Goal: Task Accomplishment & Management: Use online tool/utility

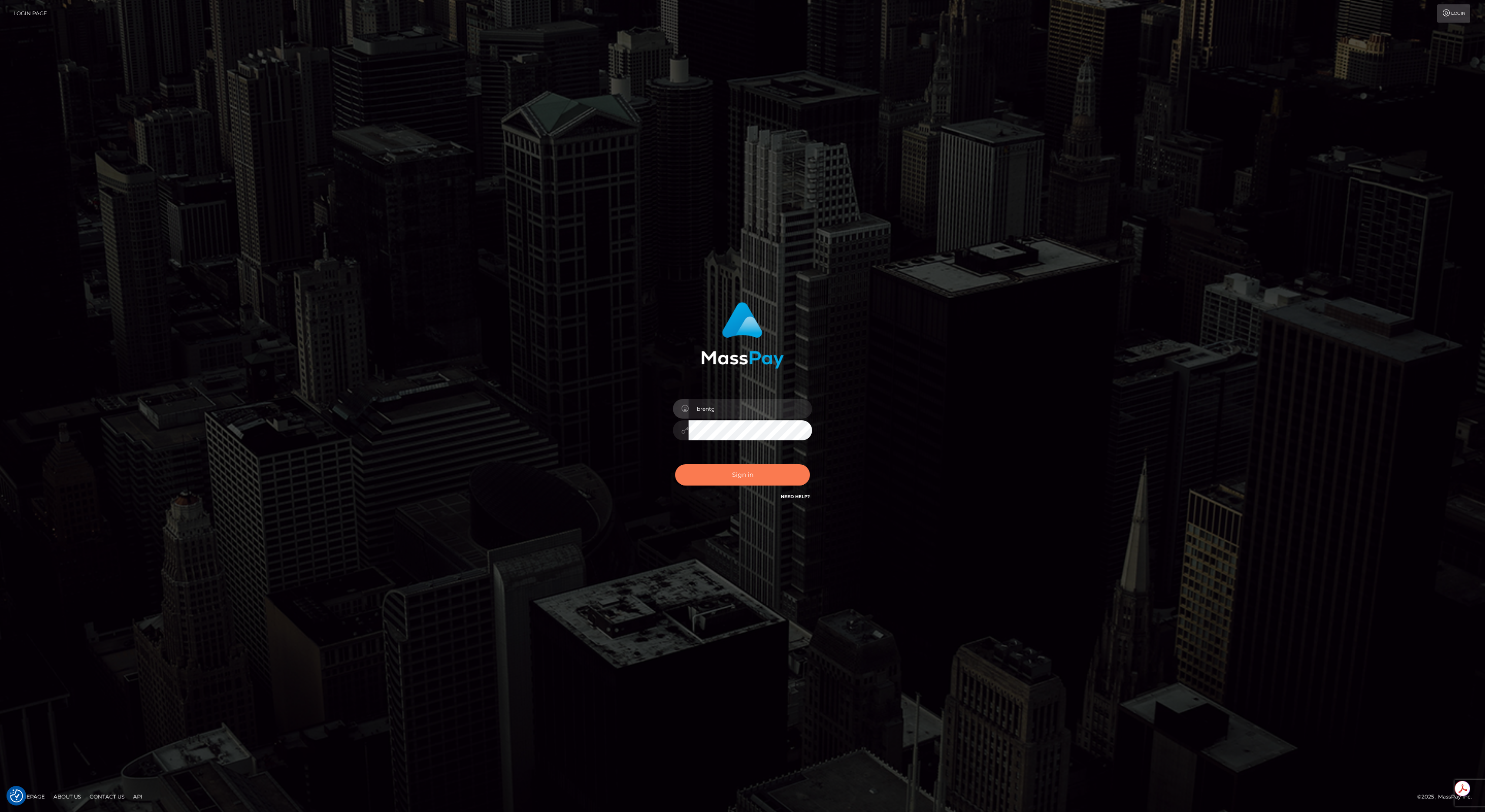
click at [751, 483] on button "Sign in" at bounding box center [742, 475] width 135 height 21
type input "brentg"
click at [739, 481] on button "Sign in" at bounding box center [742, 475] width 135 height 21
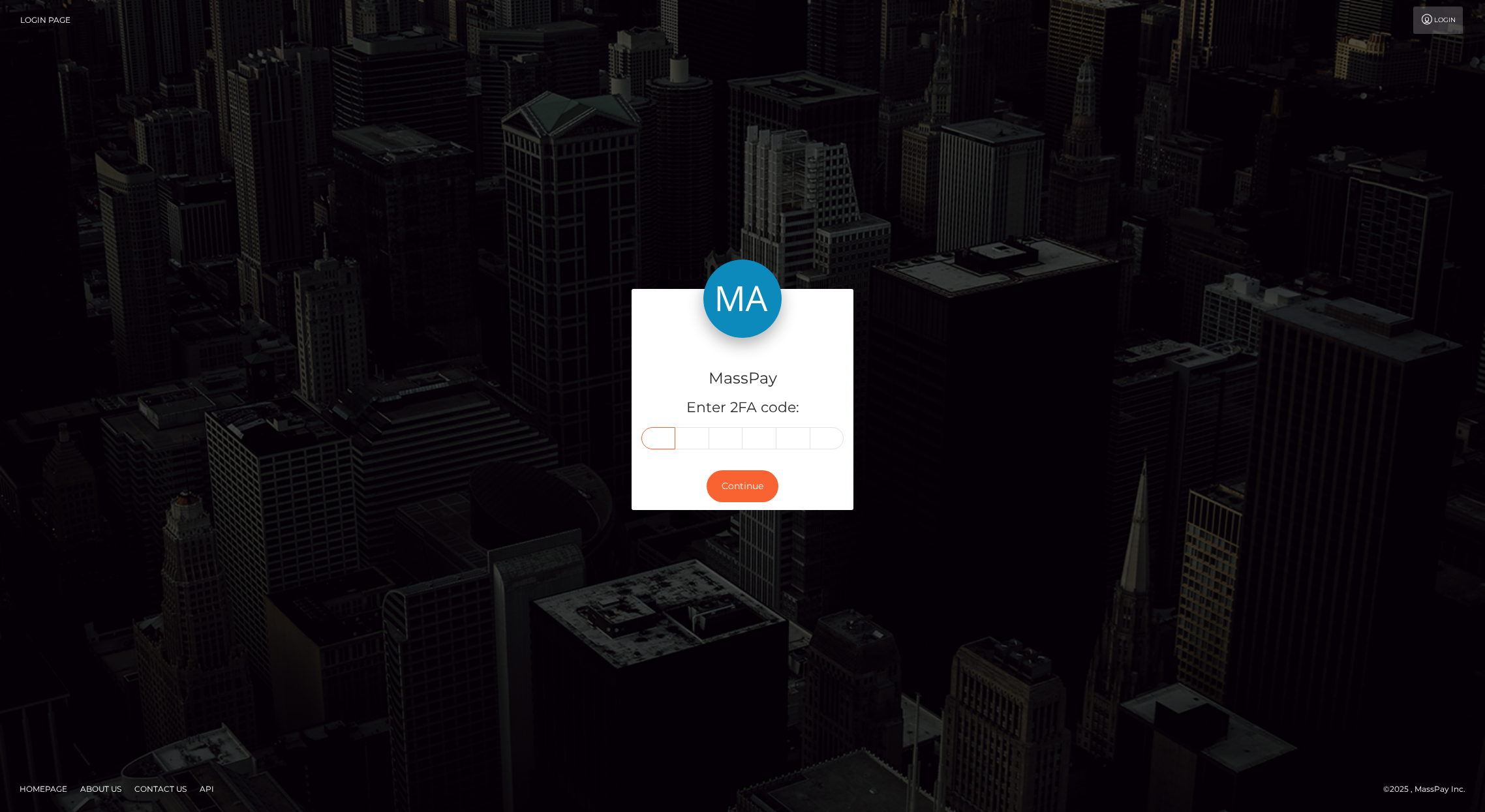
paste input "8"
type input "8"
type input "9"
type input "0"
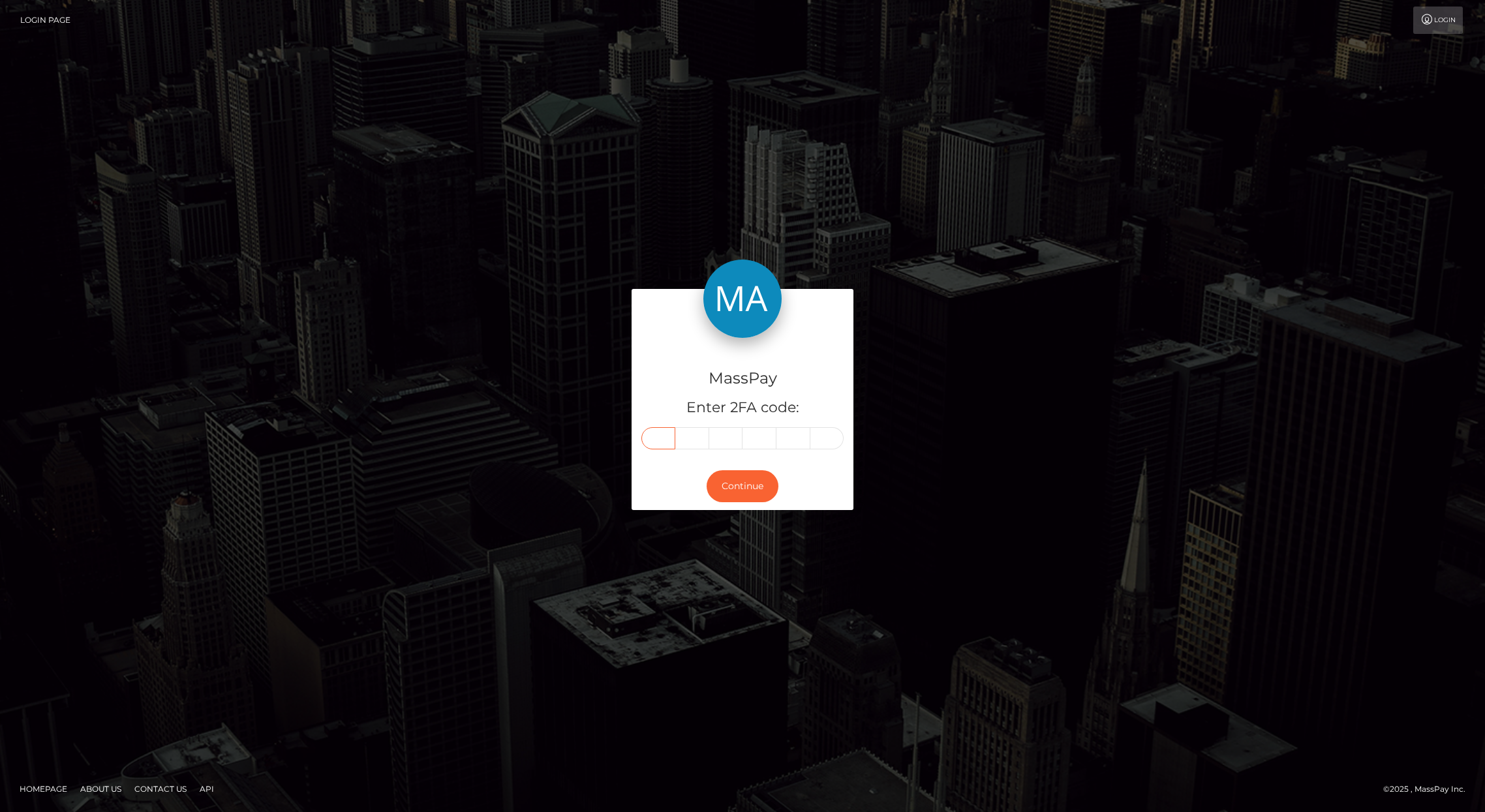
type input "1"
type input "3"
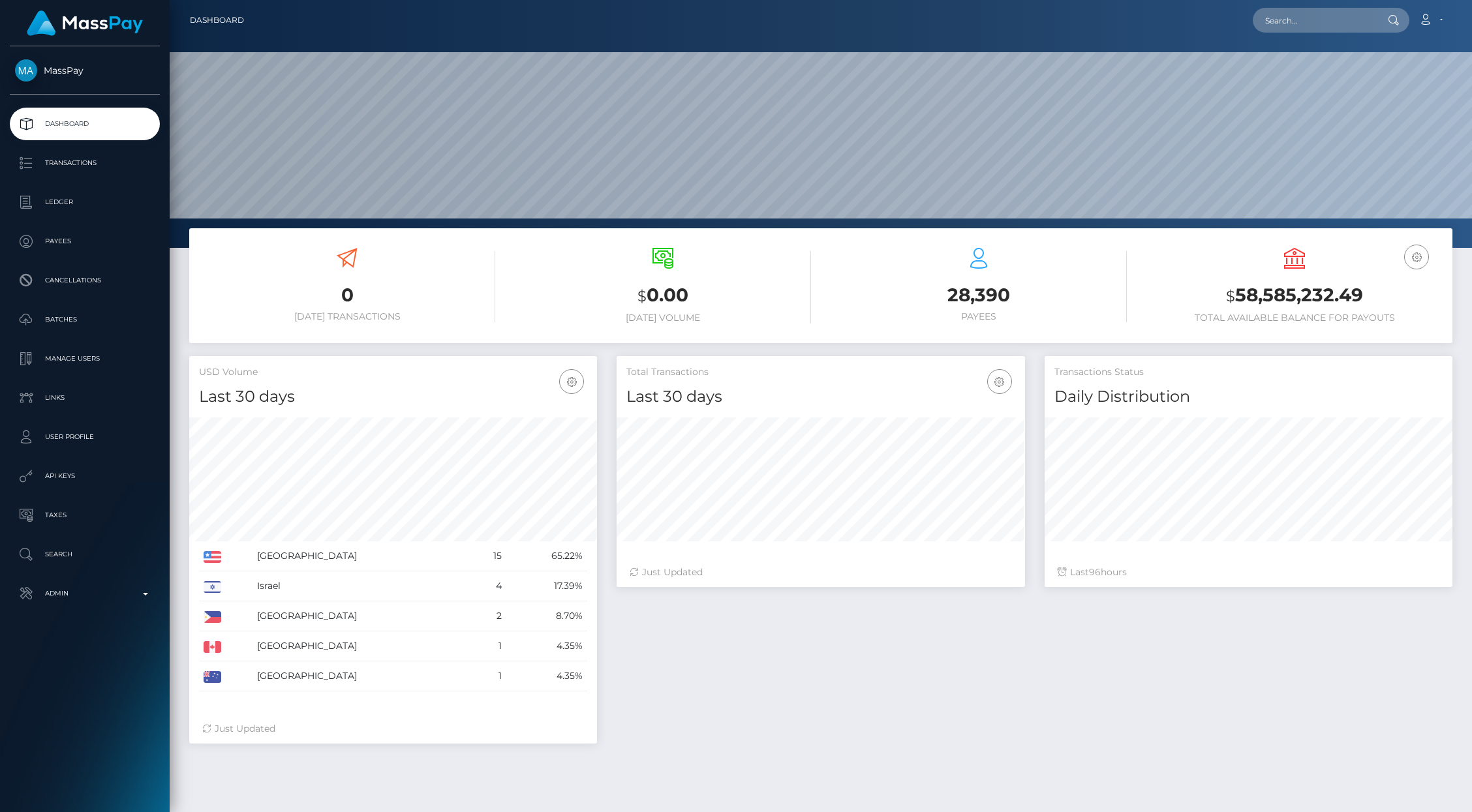
scroll to position [231, 408]
click at [1309, 32] on input "text" at bounding box center [1315, 20] width 123 height 25
click at [1308, 31] on input "text" at bounding box center [1315, 20] width 123 height 25
paste input "77018716"
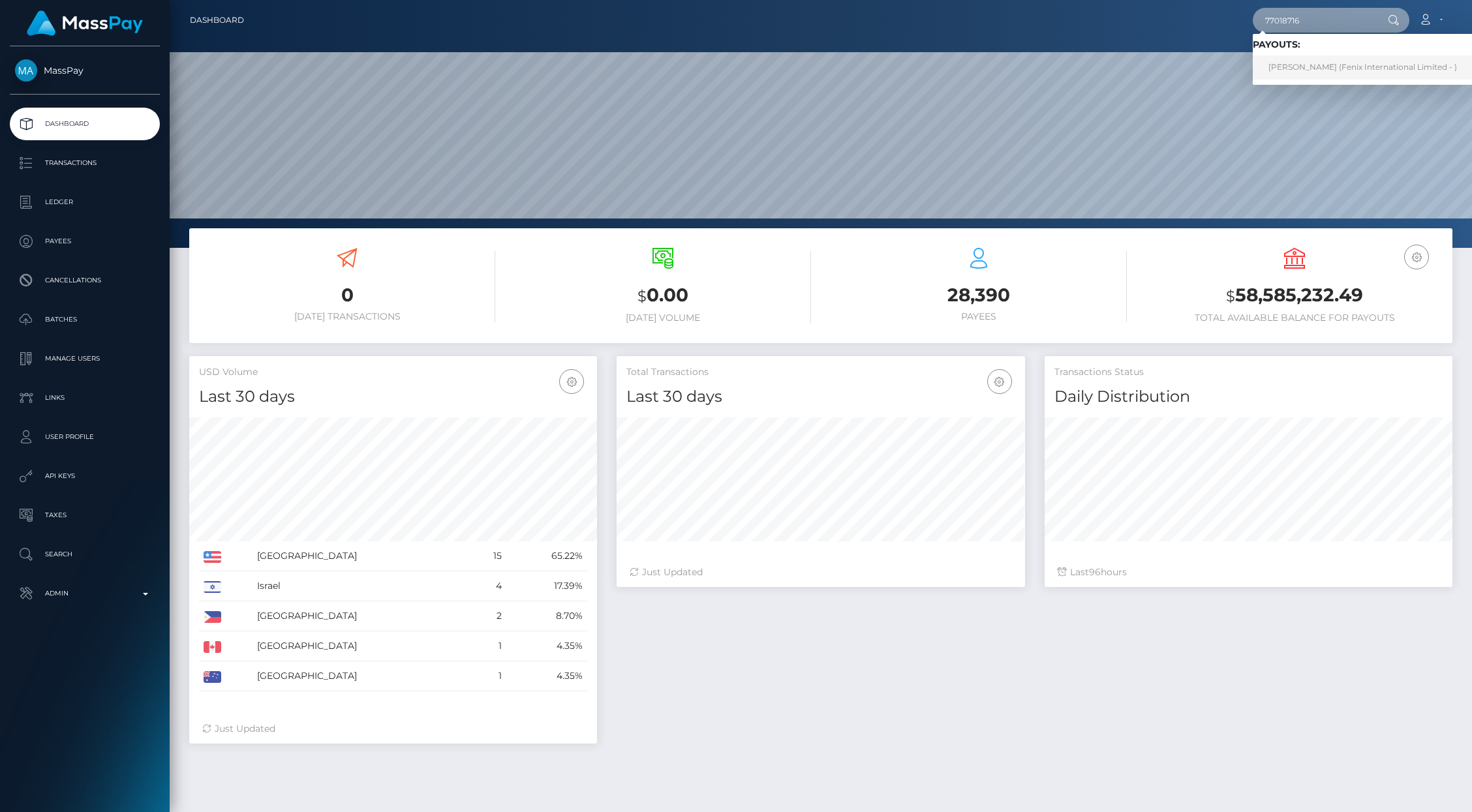
type input "77018716"
click at [1314, 64] on link "Tanya Pankov (Fenix International Limited - )" at bounding box center [1363, 67] width 220 height 24
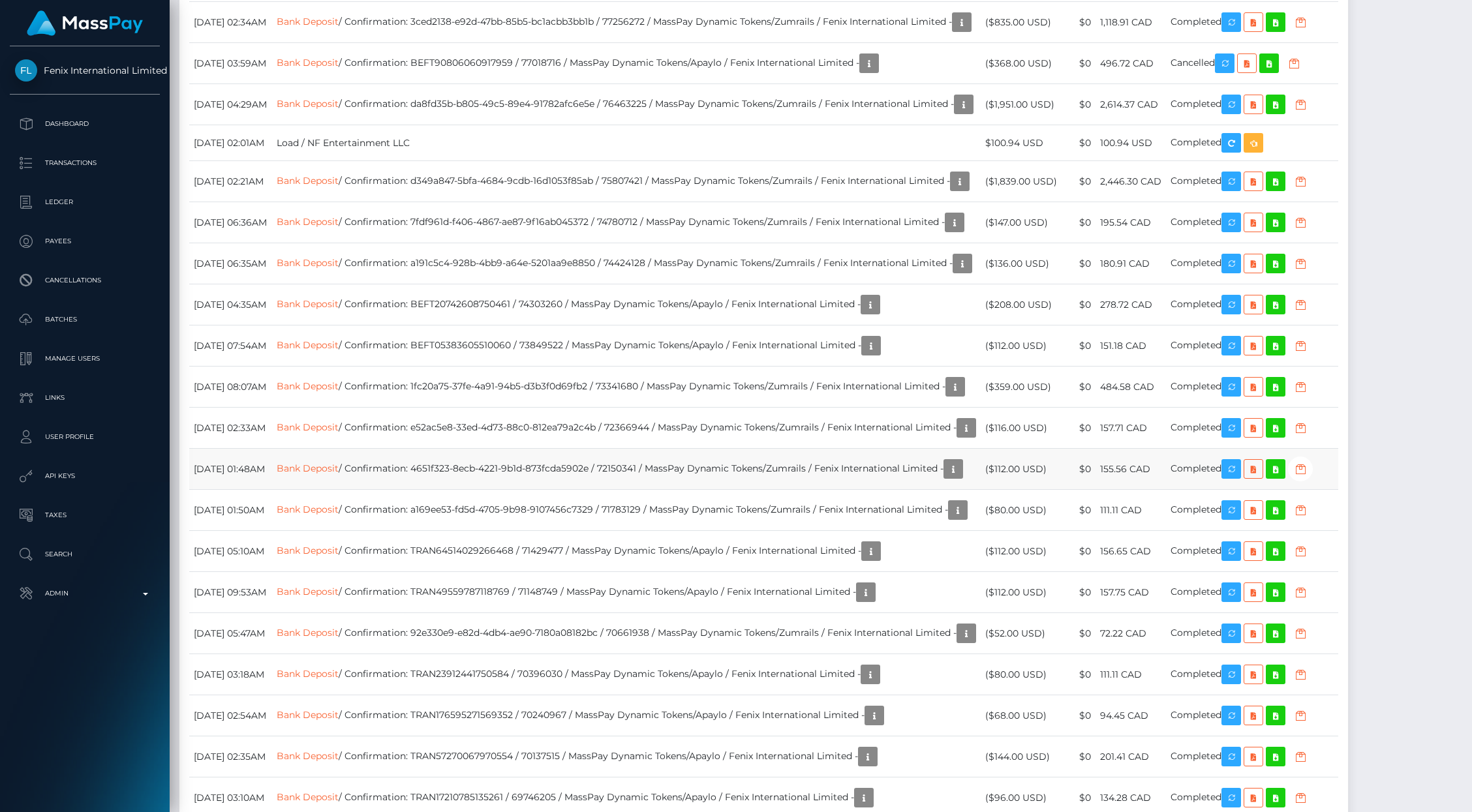
scroll to position [2357, 0]
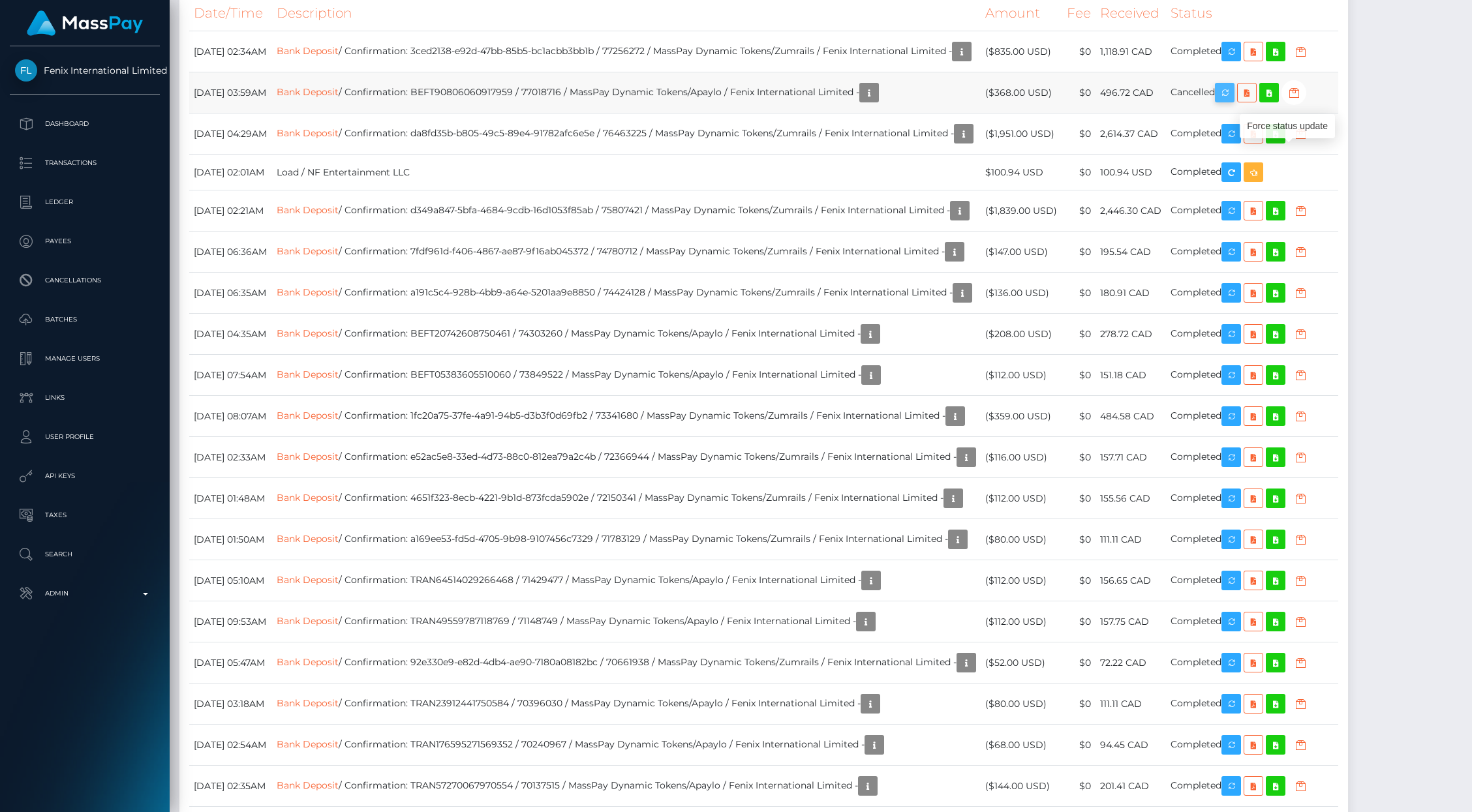
click at [1232, 101] on icon "button" at bounding box center [1225, 93] width 16 height 16
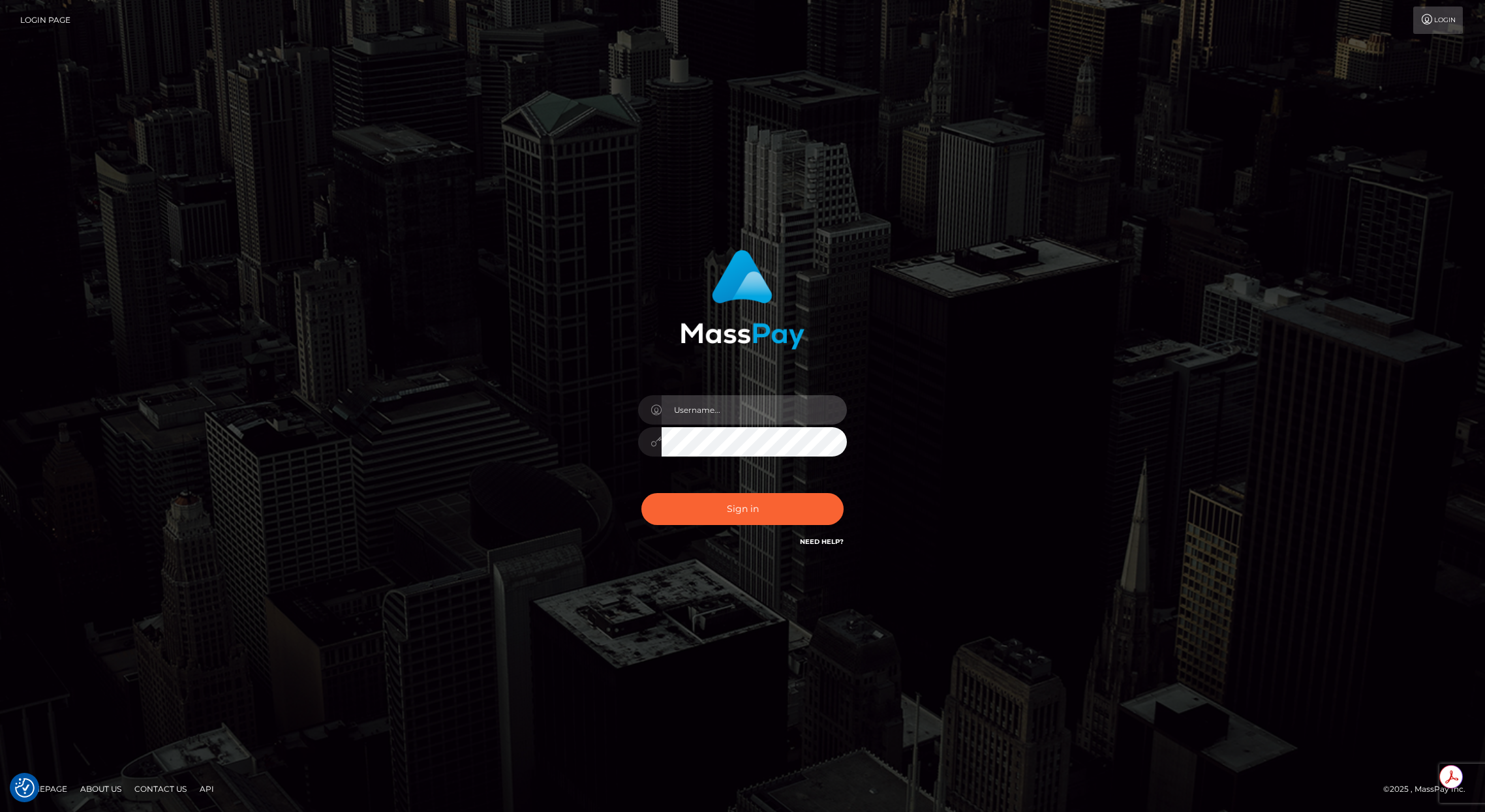
type input "brentg"
click at [746, 499] on button "Sign in" at bounding box center [743, 508] width 202 height 32
type input "brentg"
click at [746, 499] on button "Sign in" at bounding box center [743, 508] width 202 height 32
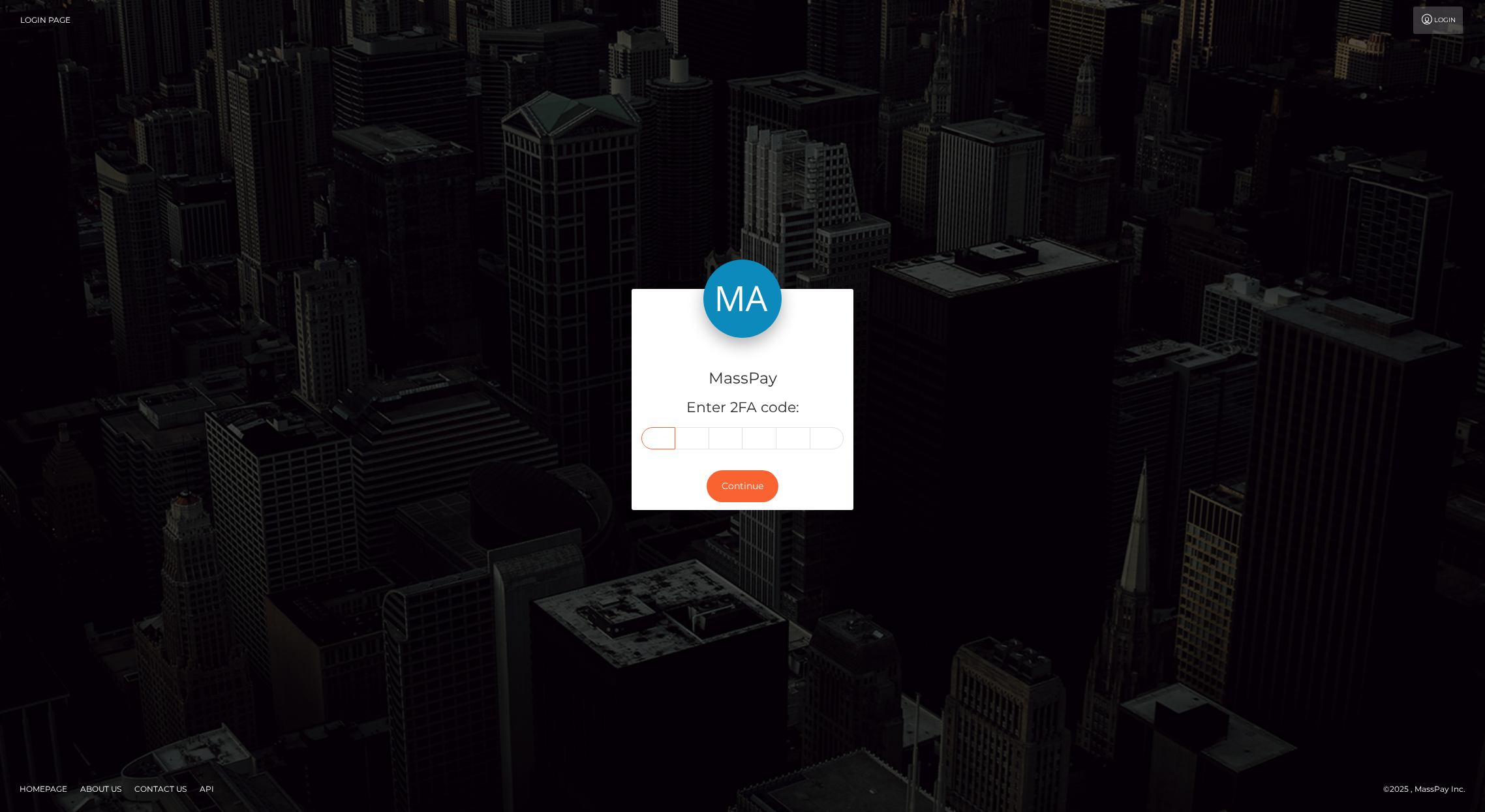
paste input "0"
type input "0"
type input "6"
type input "8"
type input "3"
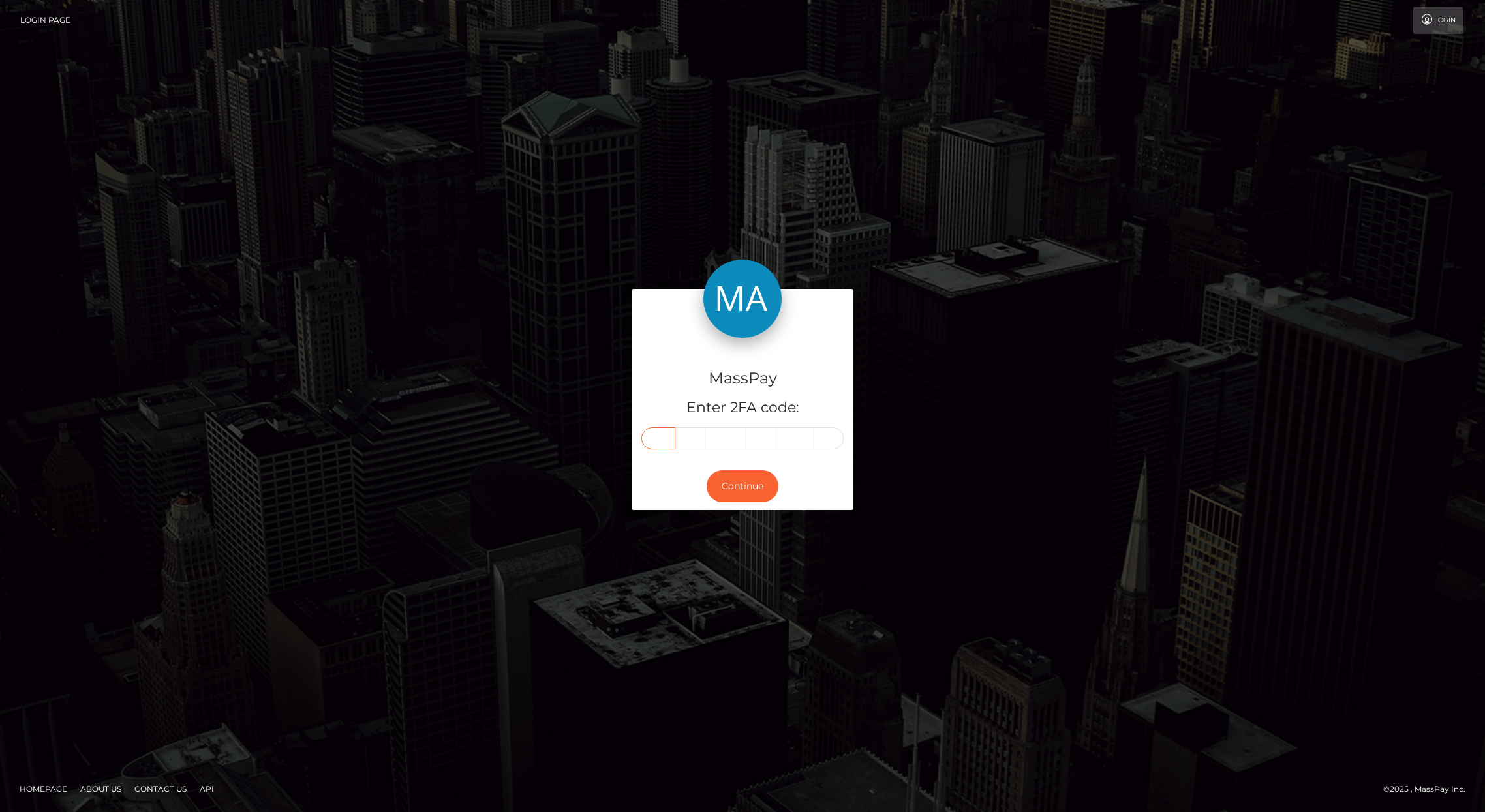
type input "9"
type input "0"
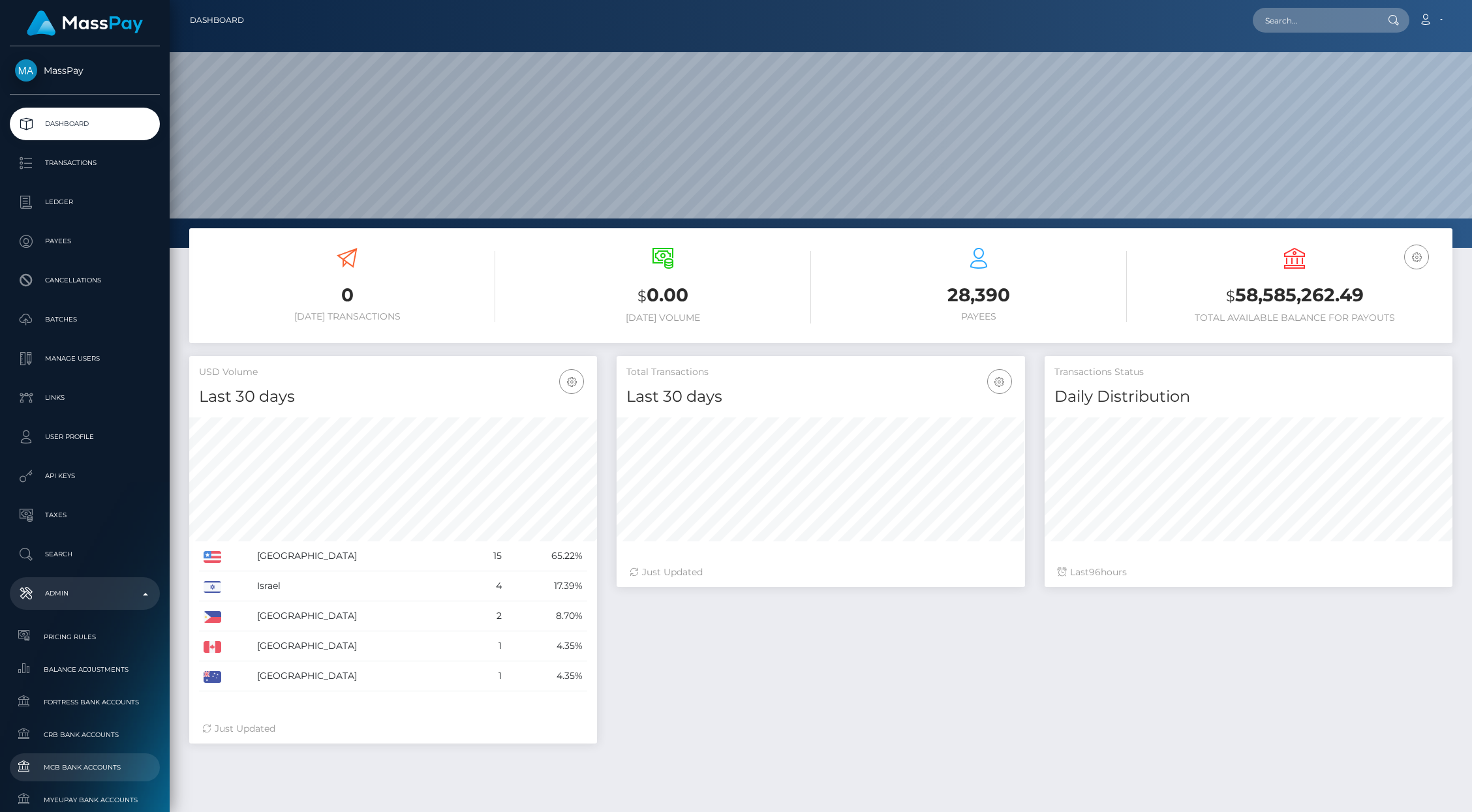
scroll to position [559, 0]
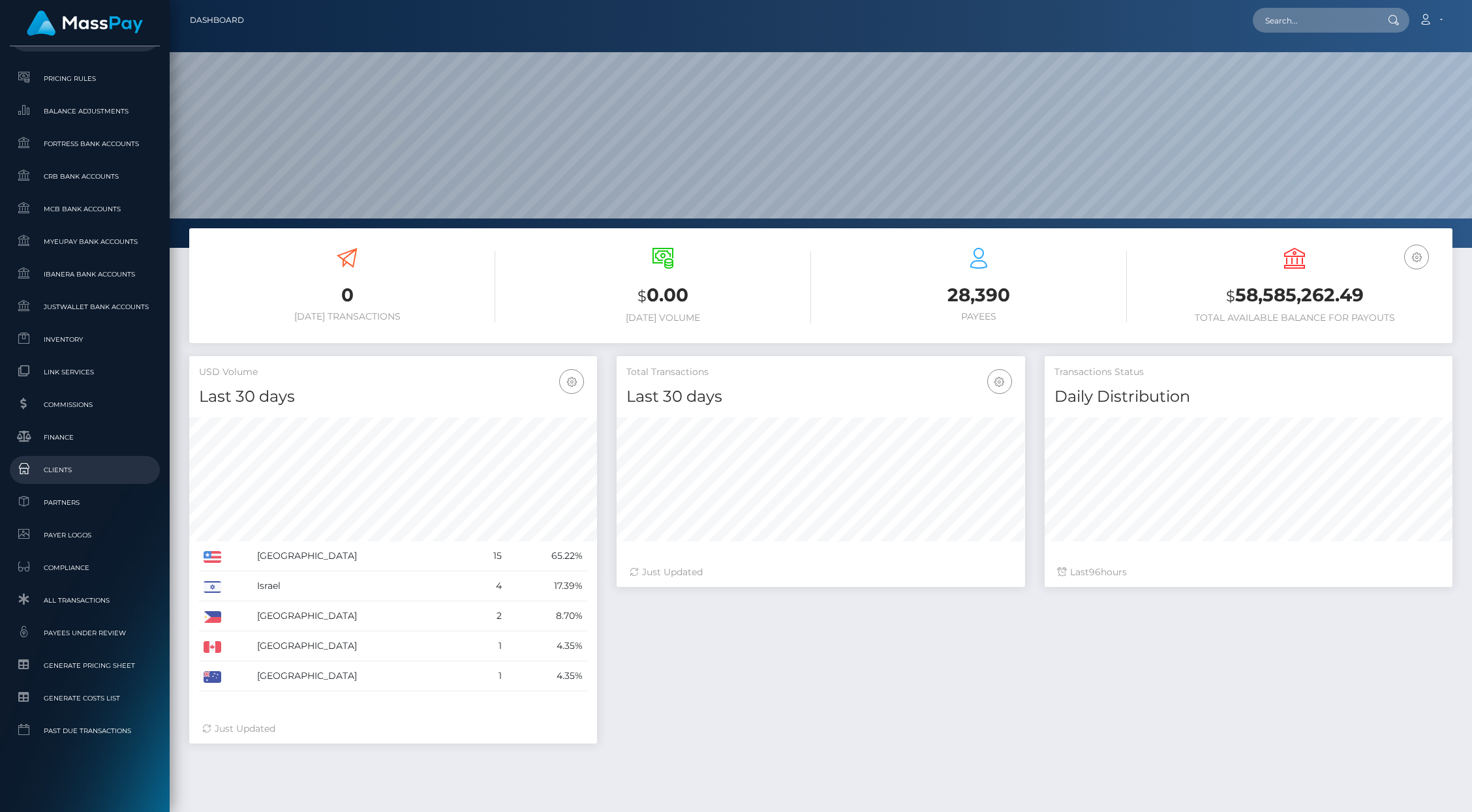
click at [51, 461] on link "Clients" at bounding box center [85, 470] width 150 height 28
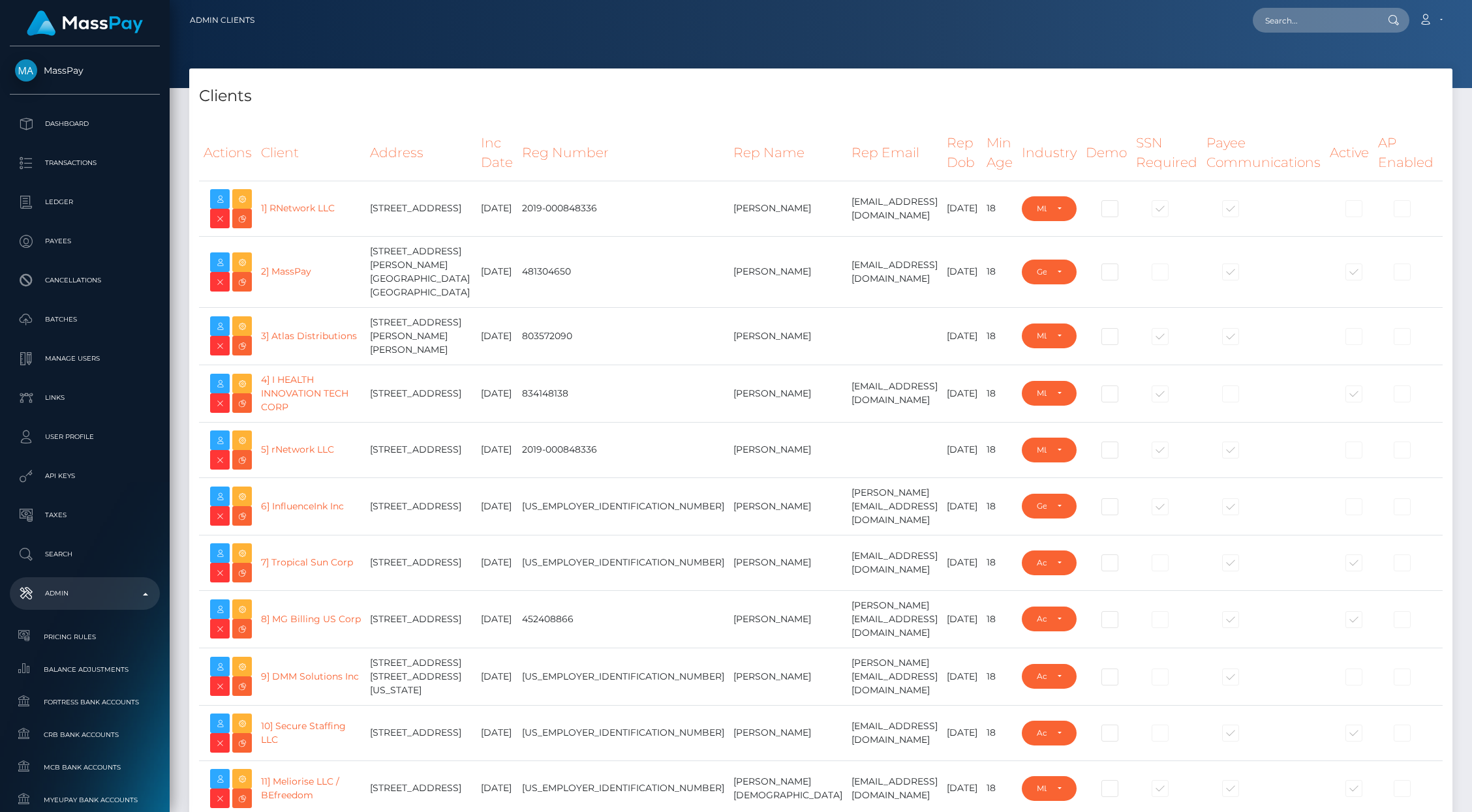
select select "223"
click at [562, 477] on td "2019-000848336" at bounding box center [623, 450] width 211 height 55
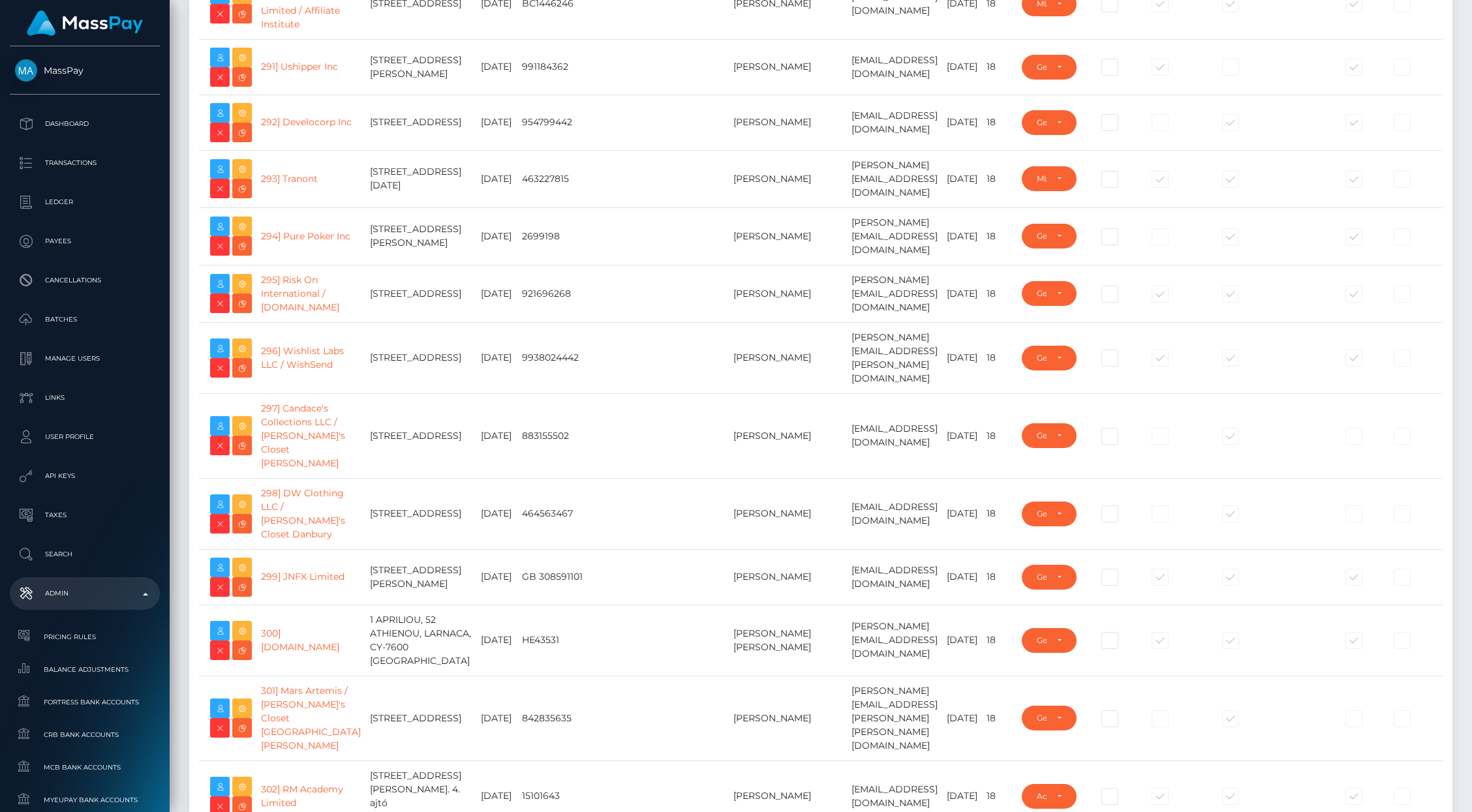
scroll to position [20959, 0]
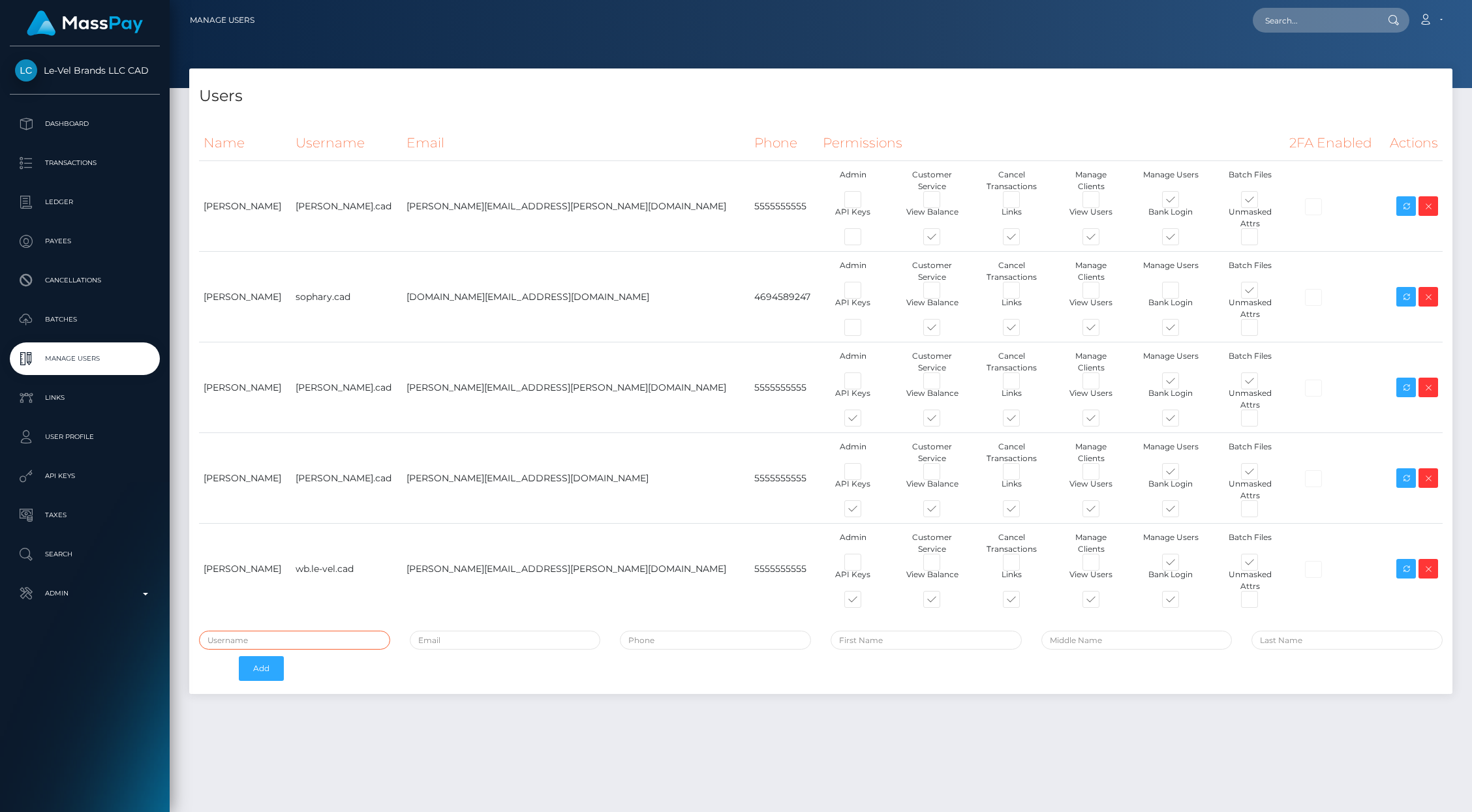
type input "brentg"
click at [1403, 561] on icon at bounding box center [1406, 569] width 16 height 16
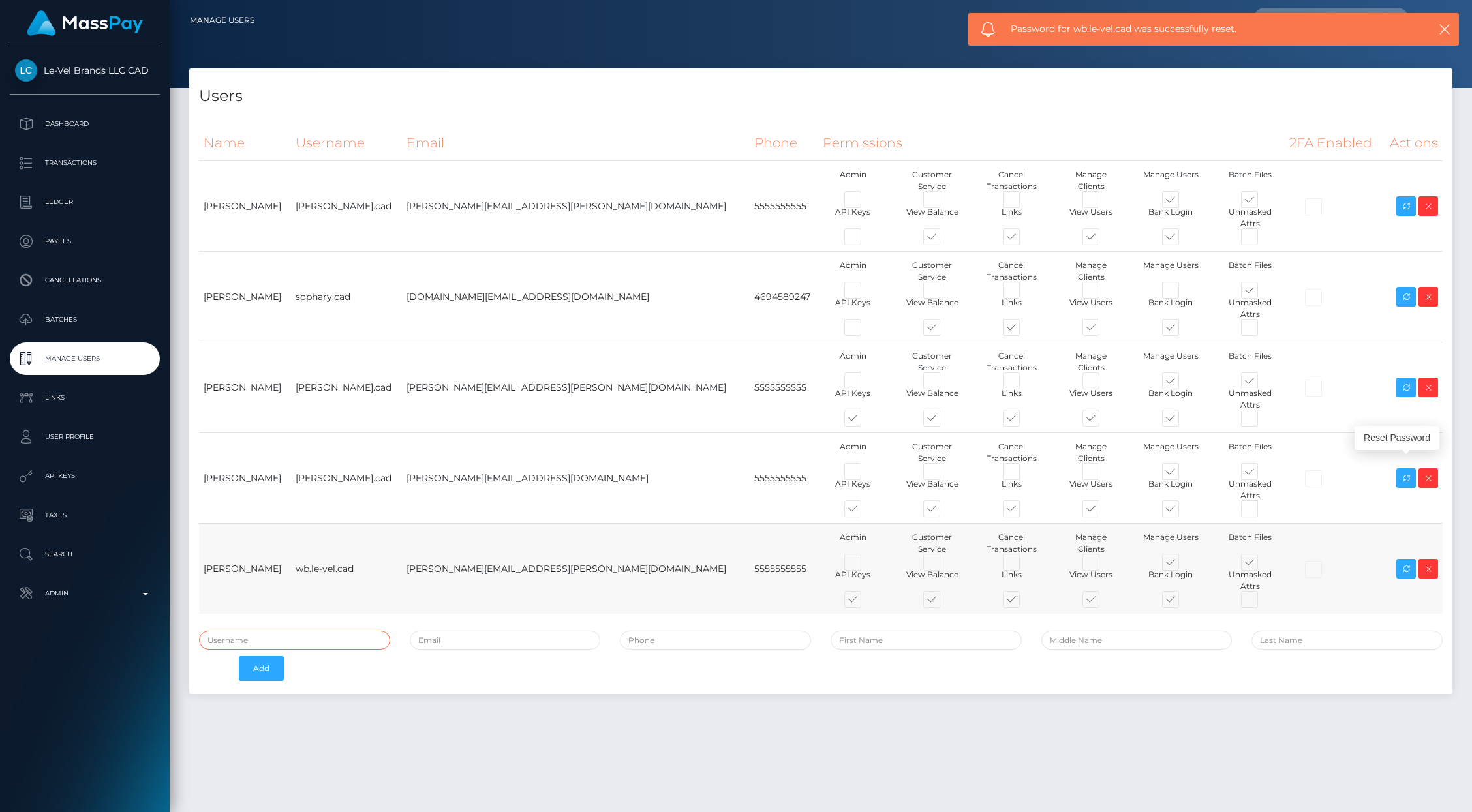
type input "brentg"
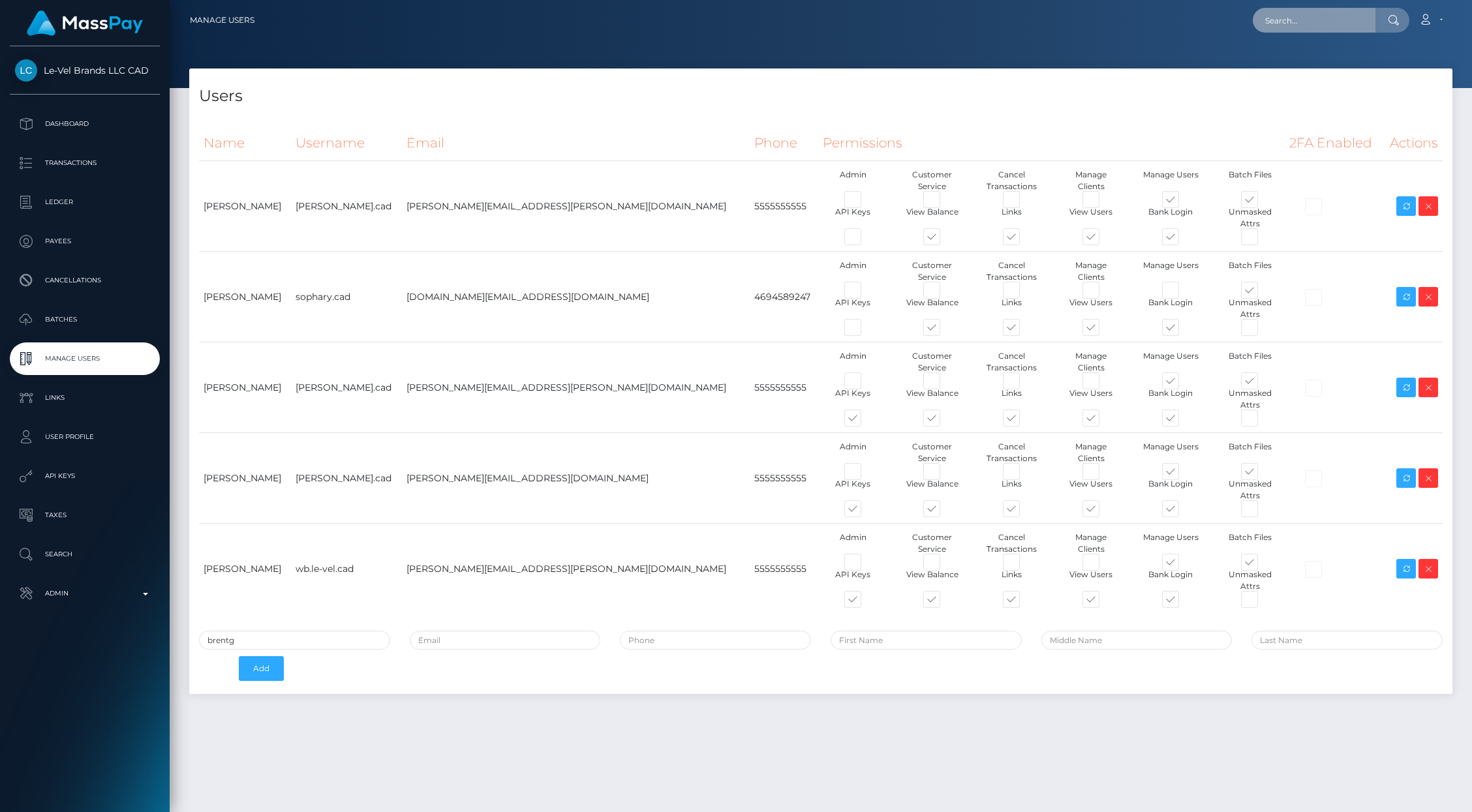
click at [1315, 22] on input "text" at bounding box center [1315, 20] width 123 height 25
paste input "pout_F36DG3PFCTtnQ"
type input "pout_F36DG3PFCTtnQ"
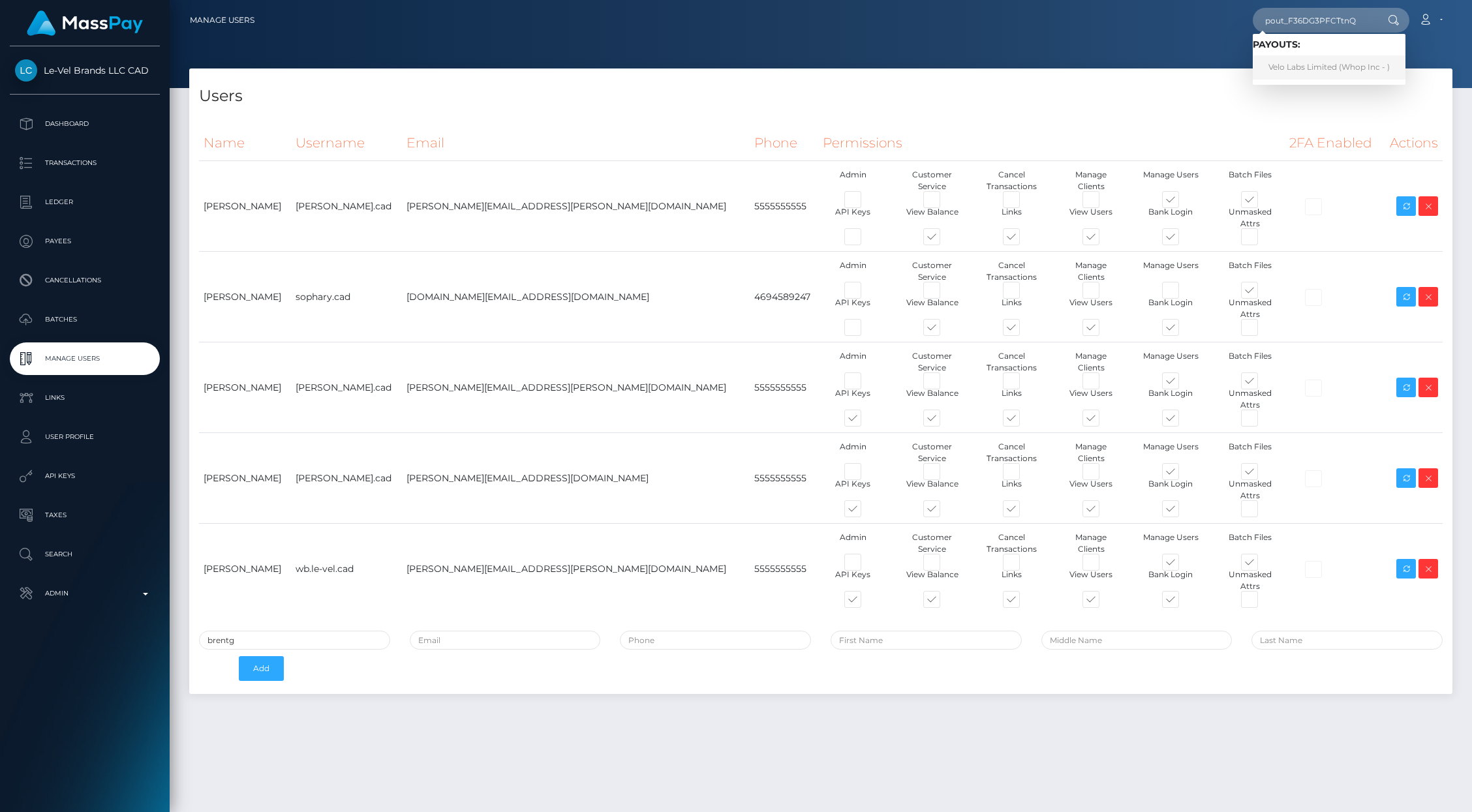
click at [1315, 73] on link "Velo Labs Limited (Whop Inc - )" at bounding box center [1329, 67] width 153 height 24
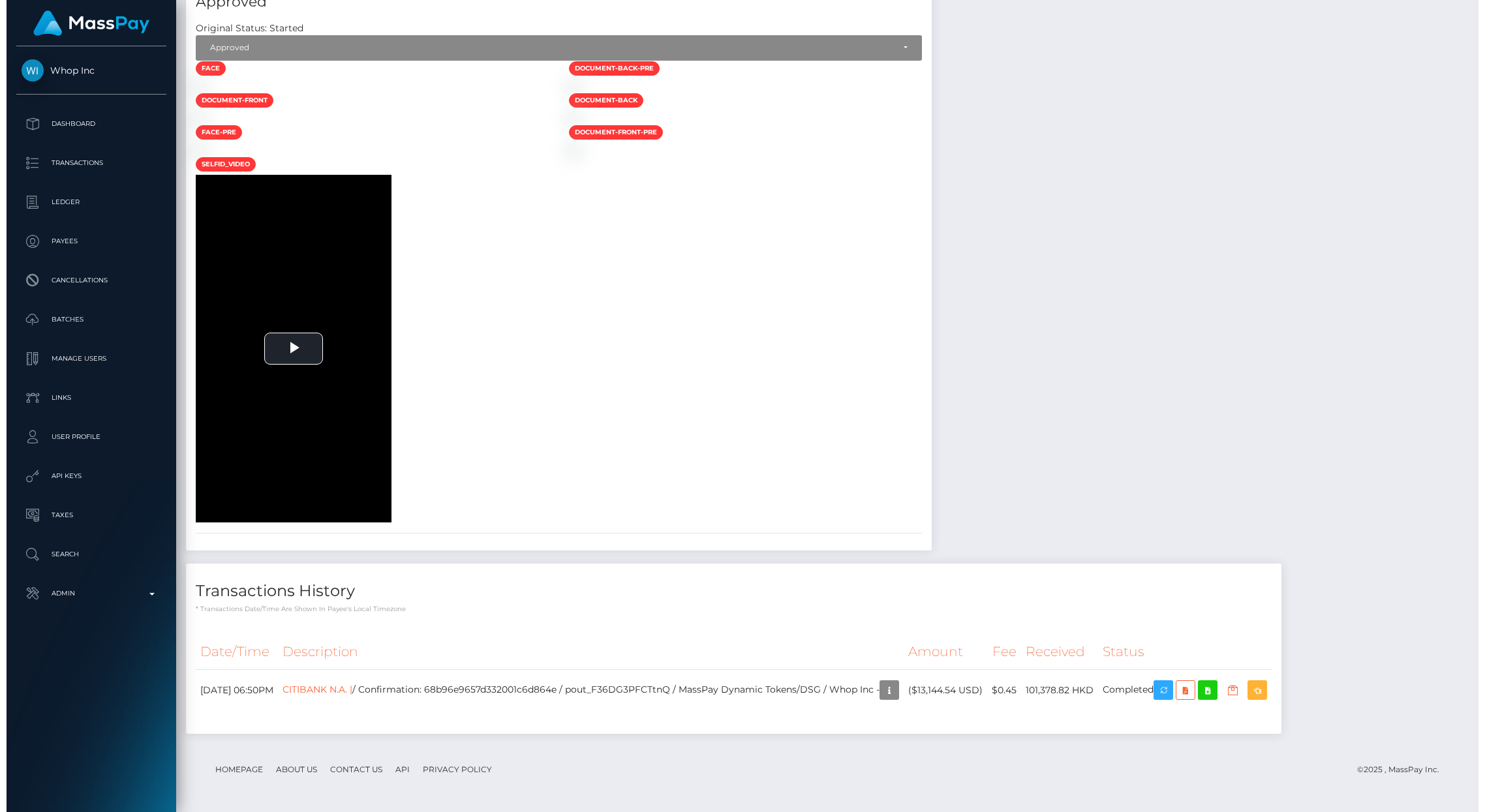
scroll to position [1871, 0]
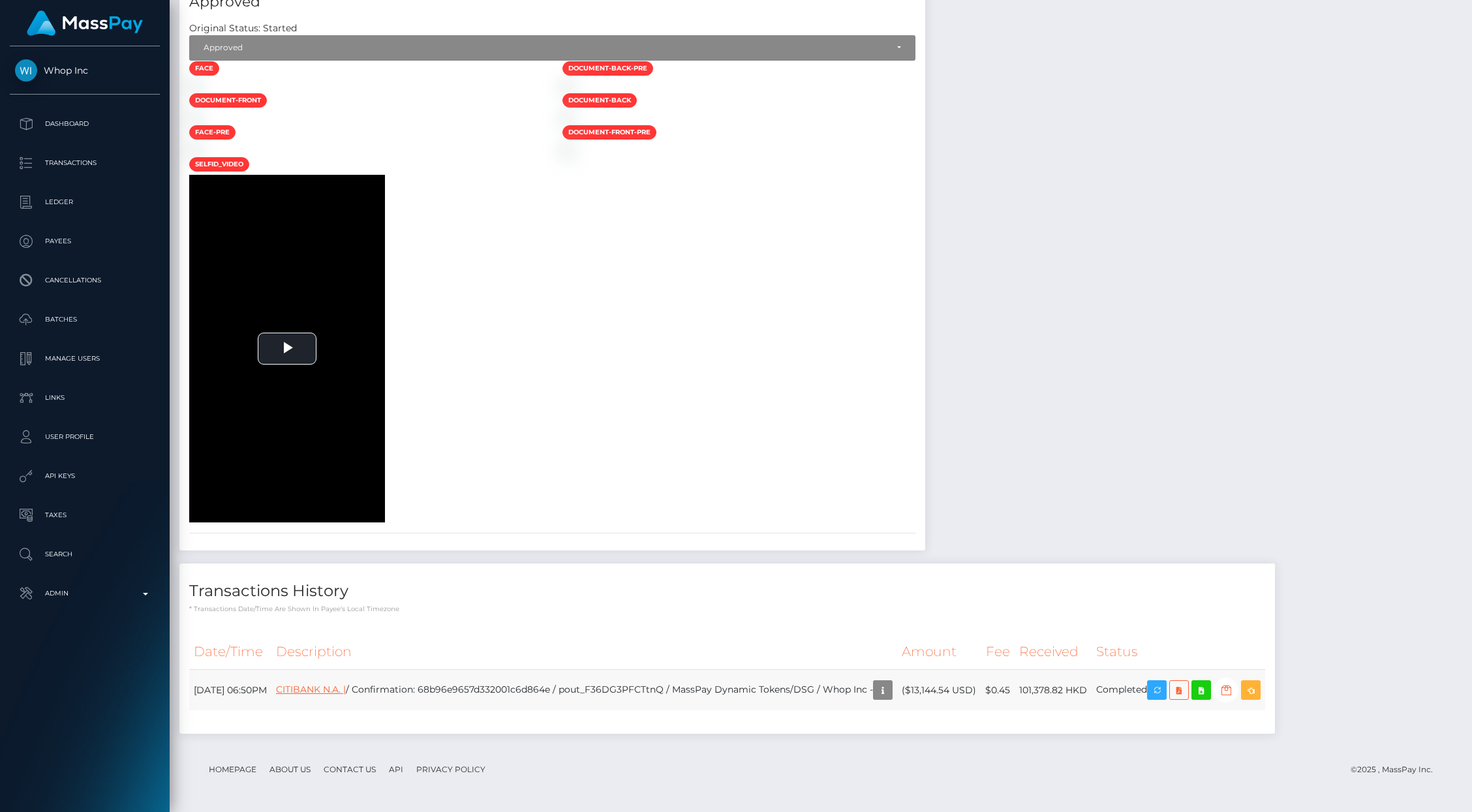
click at [346, 692] on link "CITIBANK N.A. |" at bounding box center [310, 690] width 70 height 12
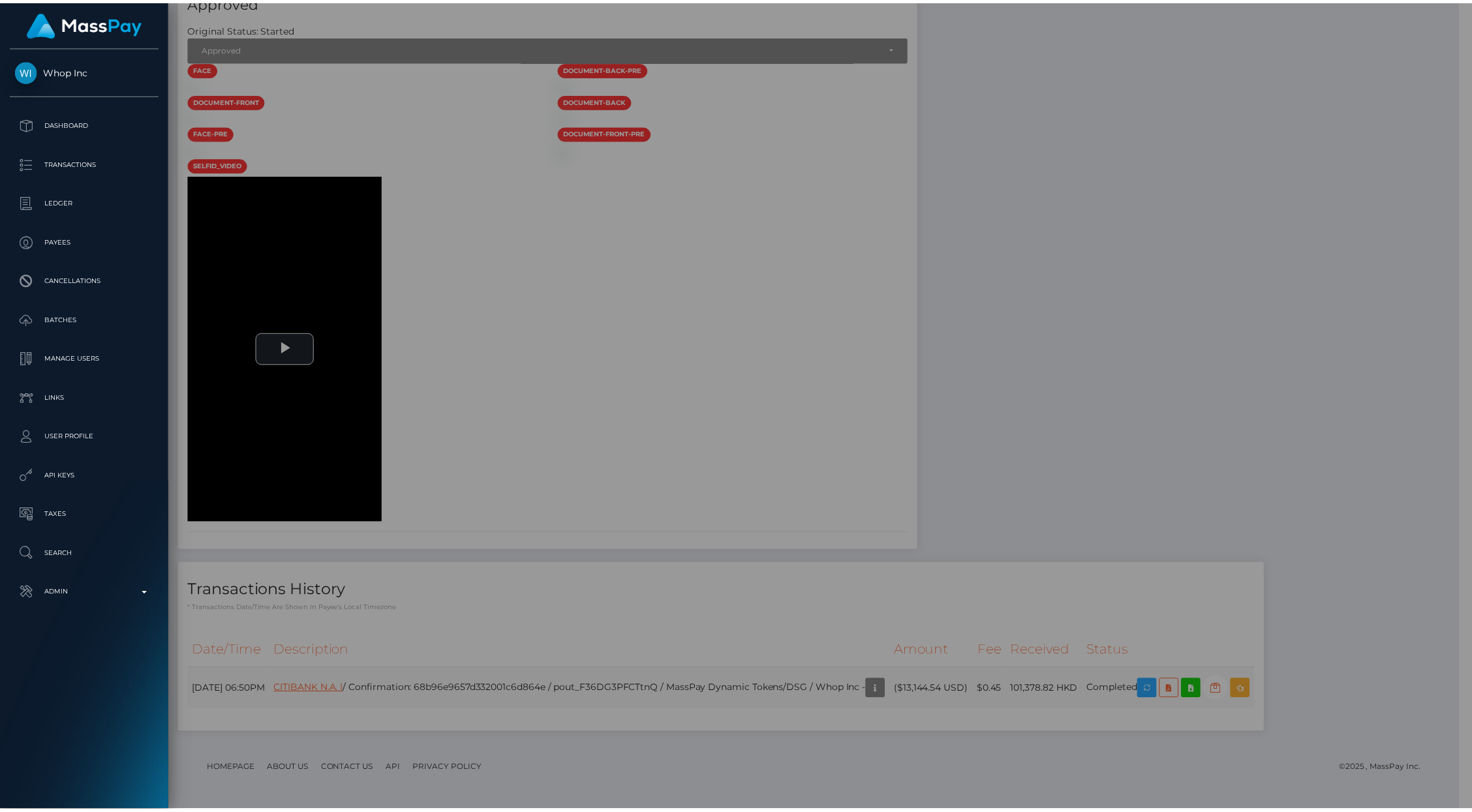
scroll to position [652332, 652167]
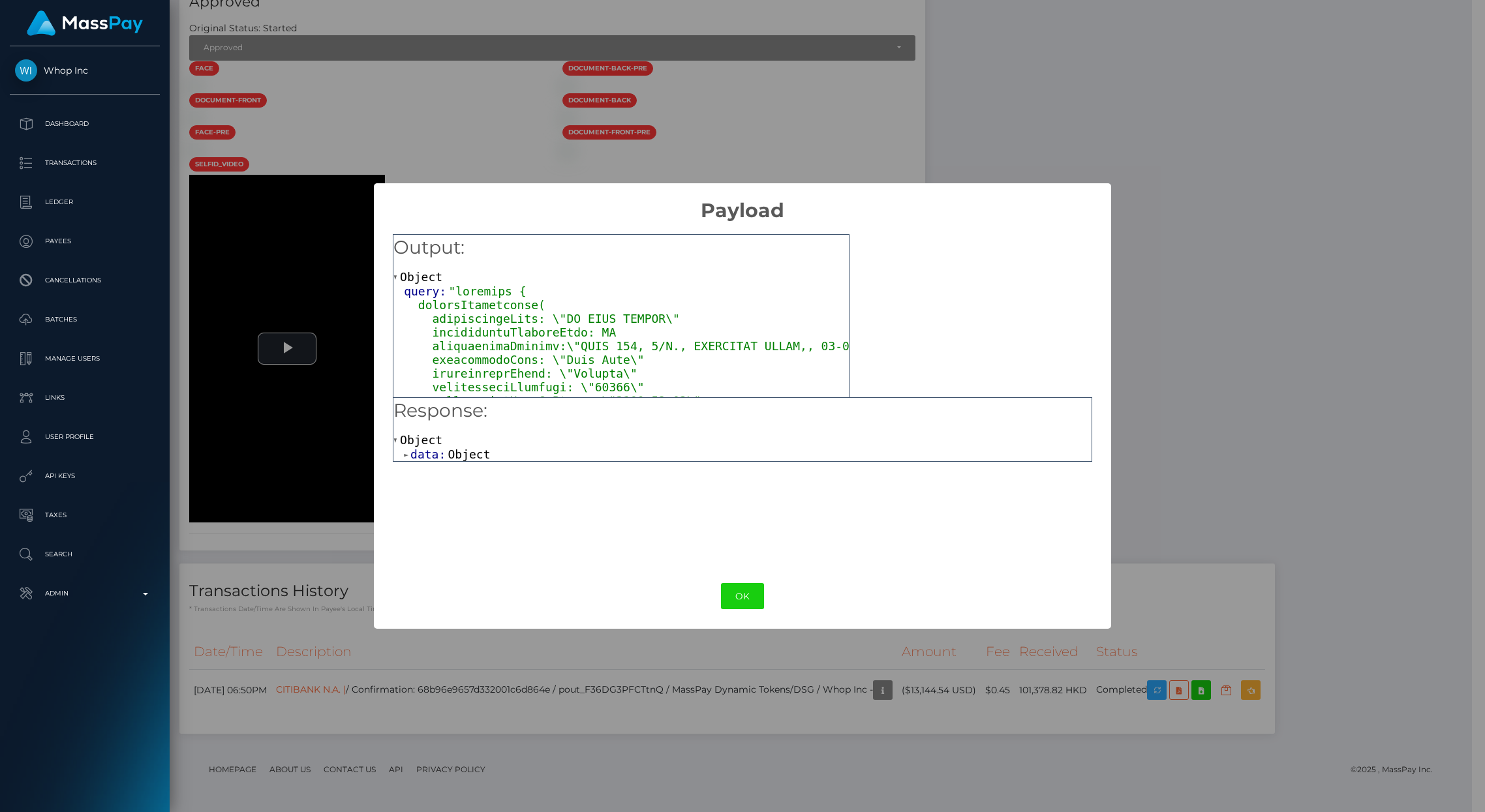
click at [434, 454] on span "data:" at bounding box center [429, 455] width 37 height 14
click at [439, 468] on span "payoutInstruction:" at bounding box center [485, 468] width 129 height 14
click at [464, 485] on span "stpPaymentId:" at bounding box center [471, 483] width 94 height 14
click at [1132, 71] on div "× Payload Output: Object query: Response: Object data: Object payoutInstruction…" at bounding box center [742, 406] width 1485 height 812
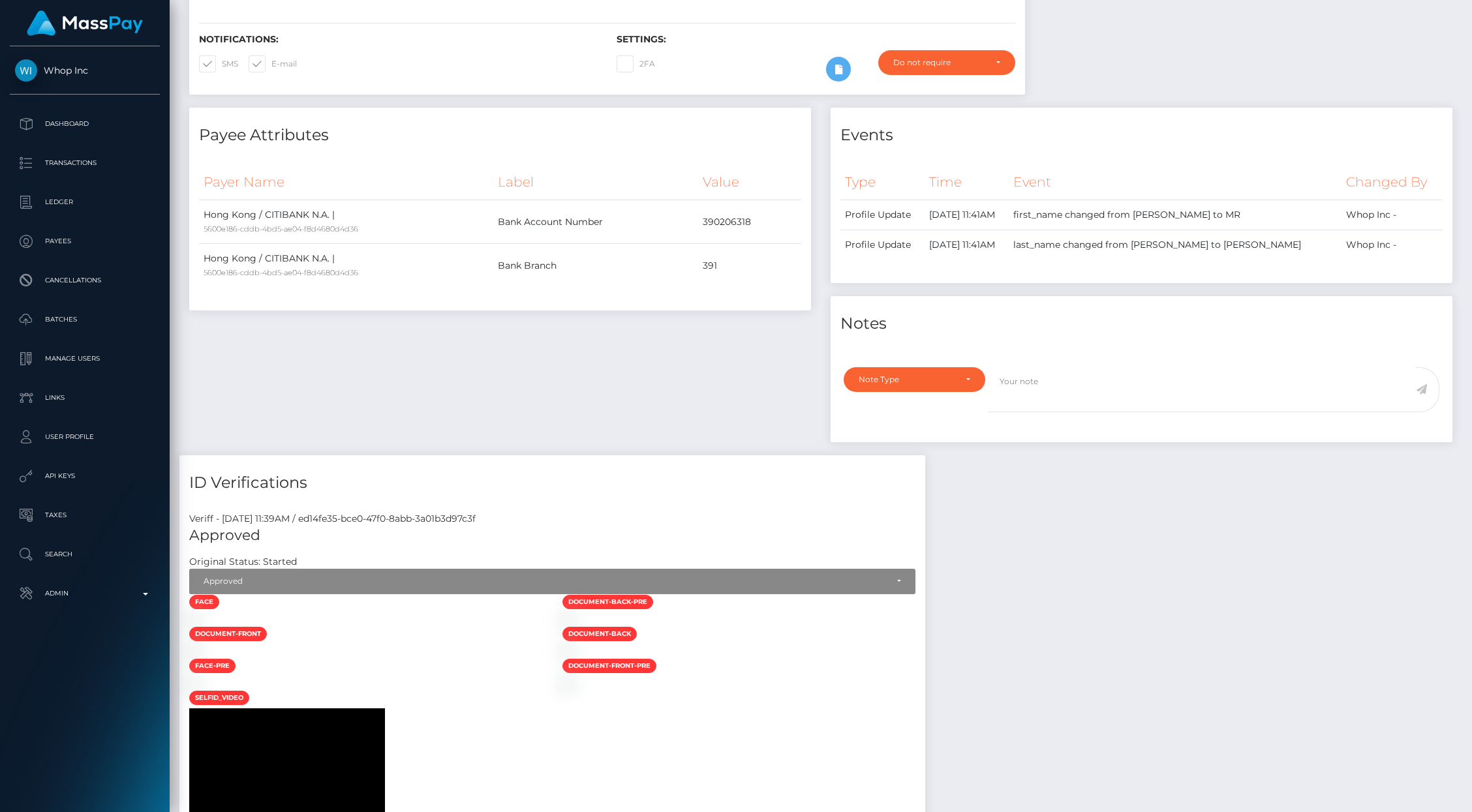
scroll to position [0, 0]
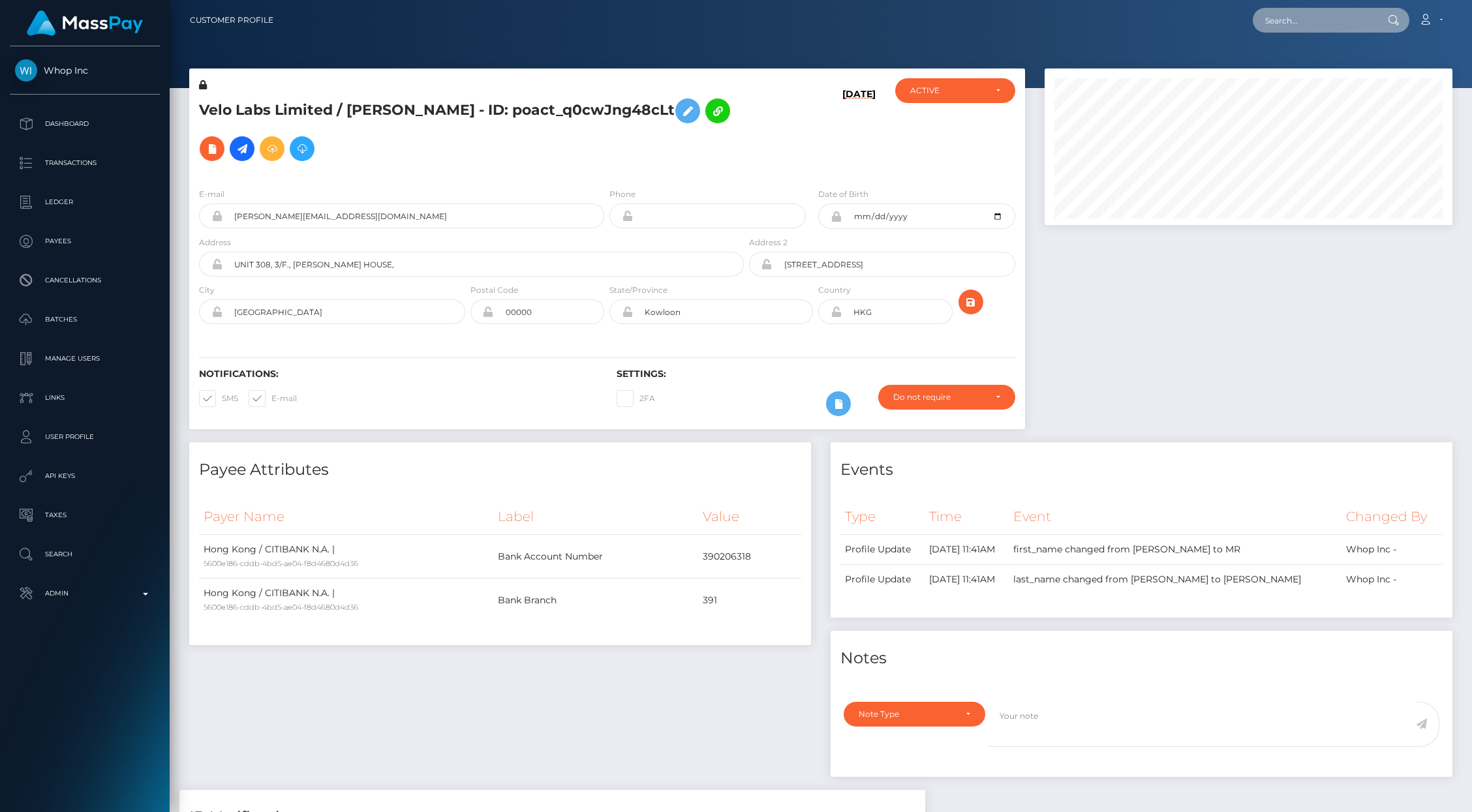
click at [1296, 21] on input "text" at bounding box center [1315, 20] width 123 height 25
click at [1295, 21] on input "text" at bounding box center [1315, 20] width 123 height 25
paste input "poact_TWRg0F51Gl5l"
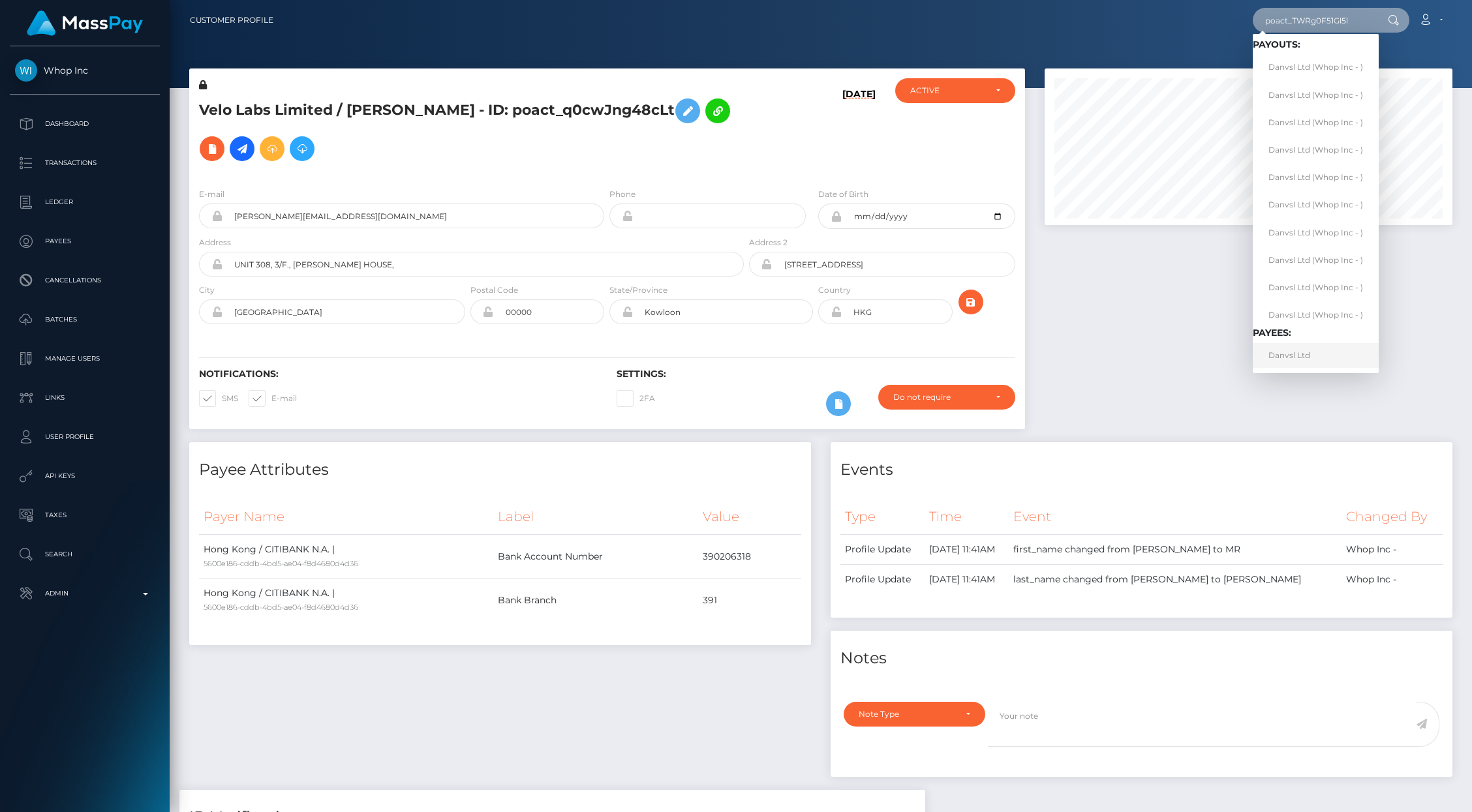
type input "poact_TWRg0F51Gl5l"
click at [1294, 352] on link "Danvsl Ltd" at bounding box center [1316, 355] width 126 height 24
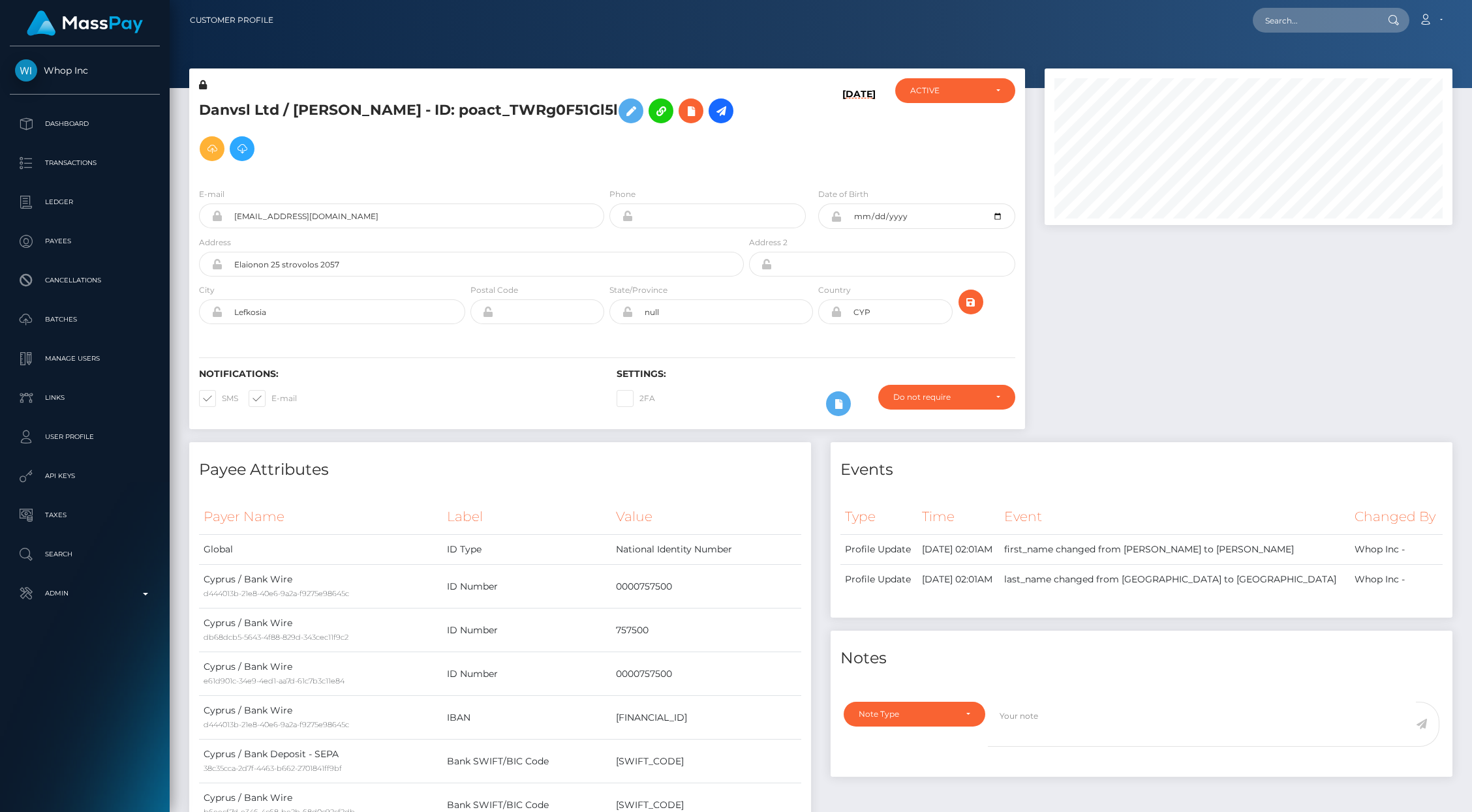
scroll to position [157, 408]
click at [714, 119] on icon at bounding box center [721, 111] width 16 height 16
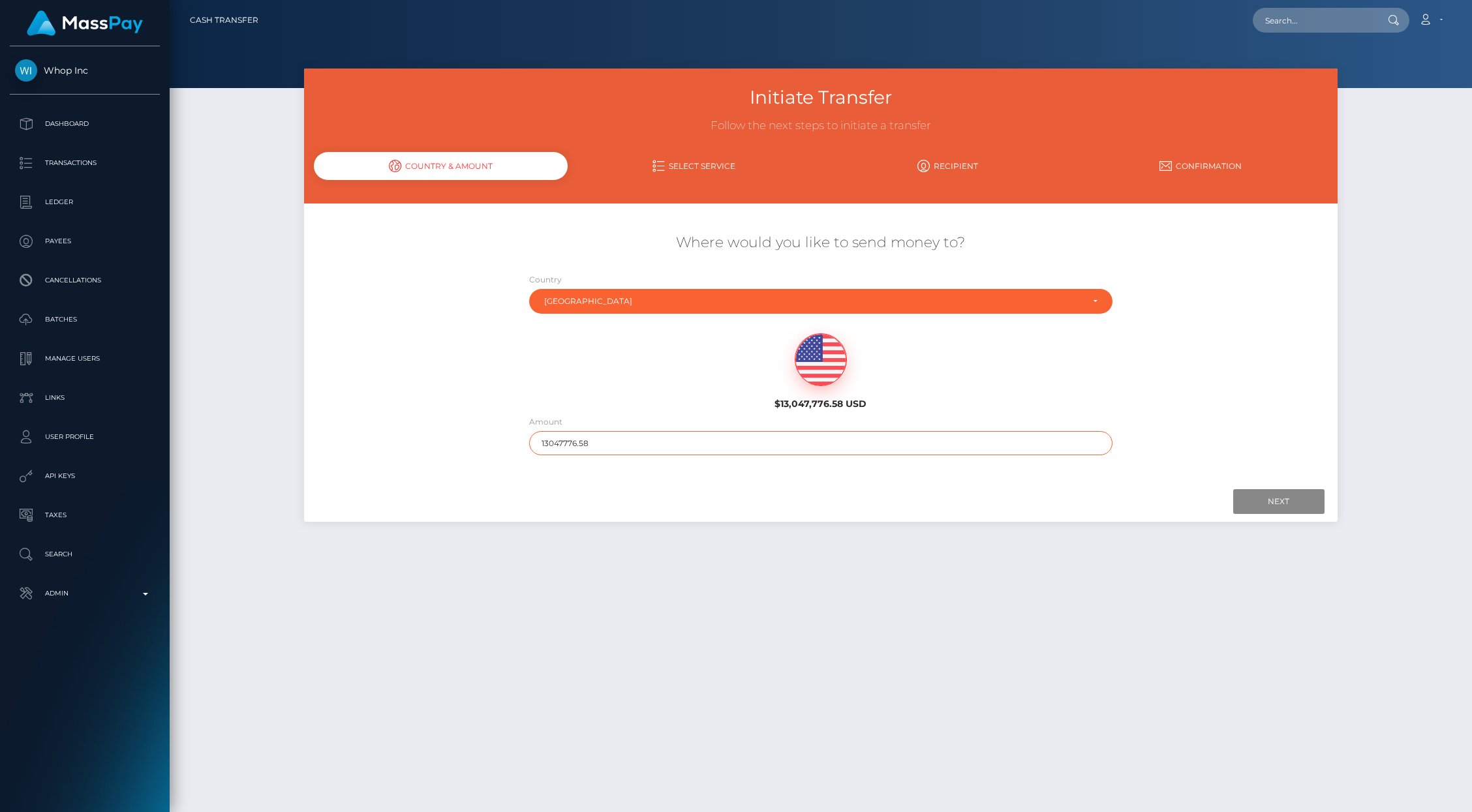
drag, startPoint x: 565, startPoint y: 445, endPoint x: 674, endPoint y: 440, distance: 109.1
click at [674, 440] on input "13047776.58" at bounding box center [821, 444] width 584 height 24
type input "1304"
click at [1266, 490] on input "Next" at bounding box center [1279, 502] width 92 height 25
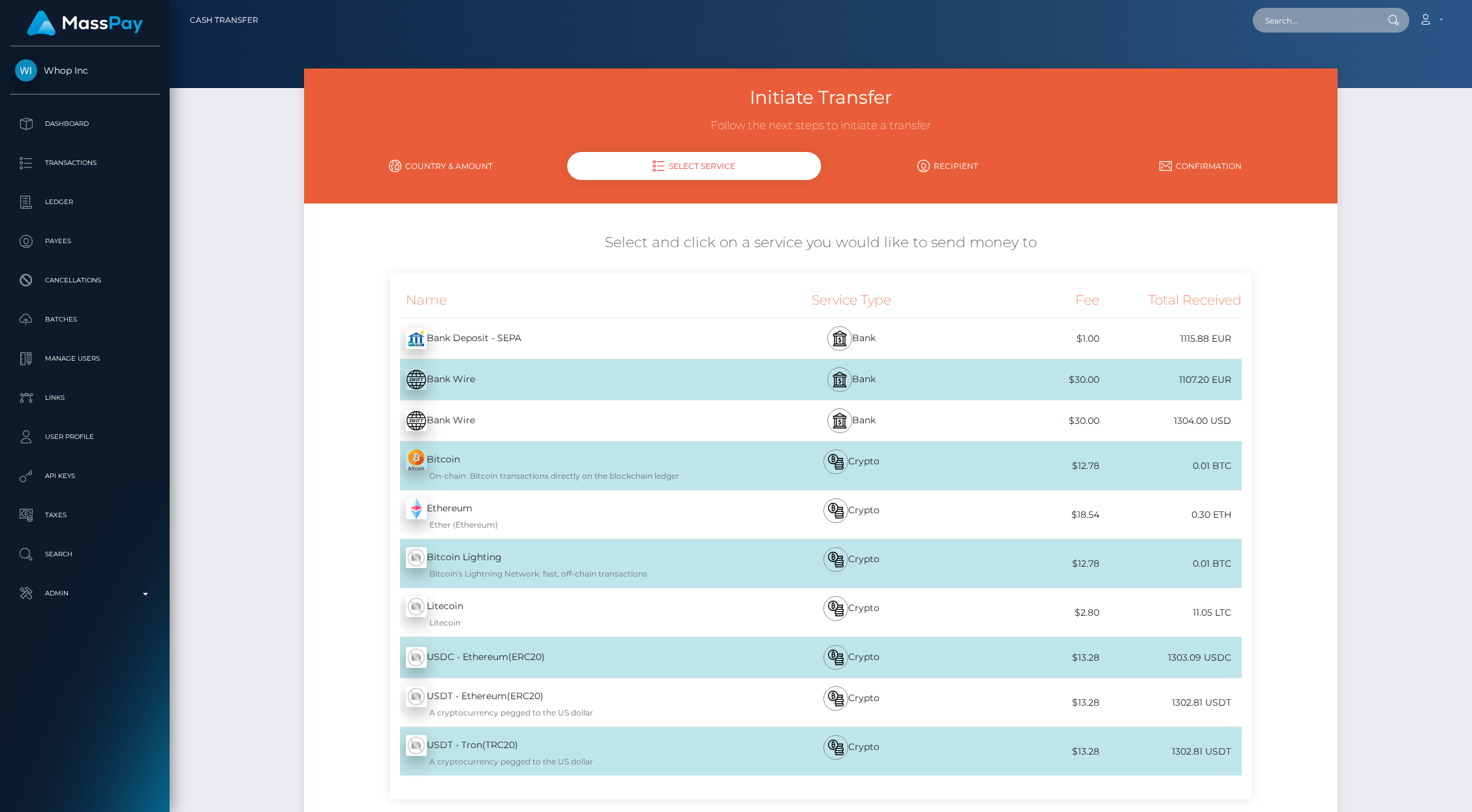
click at [1334, 32] on input "text" at bounding box center [1315, 20] width 123 height 25
paste input "pout_05QbXMsePae6S"
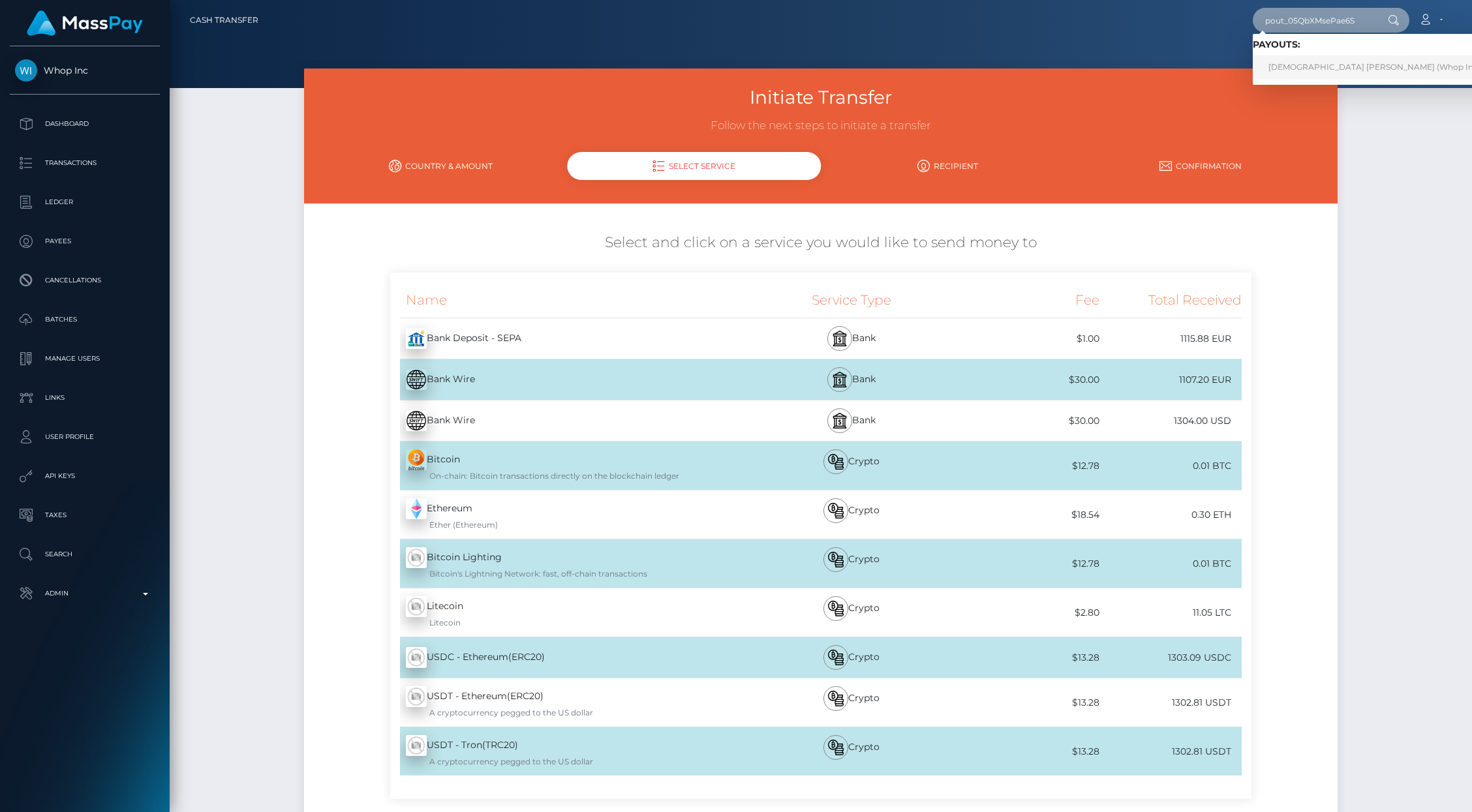
type input "pout_05QbXMsePae6S"
click at [1429, 70] on link "[DEMOGRAPHIC_DATA] [PERSON_NAME] (Whop Inc - )" at bounding box center [1379, 67] width 251 height 24
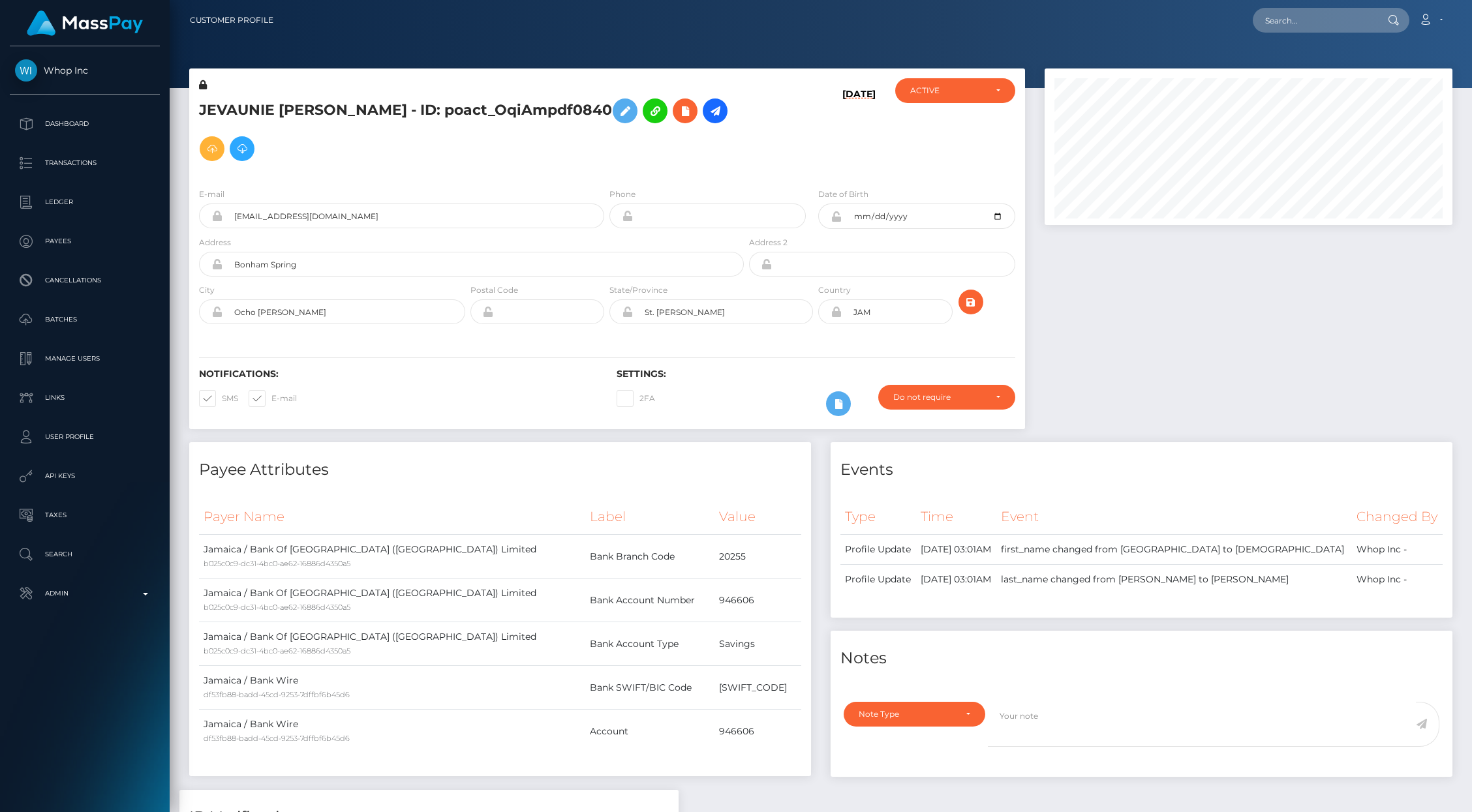
scroll to position [157, 408]
click at [1286, 39] on nav "Customer Profile Loading... Loading... Account" at bounding box center [821, 20] width 1302 height 41
click at [1284, 25] on input "text" at bounding box center [1315, 20] width 123 height 25
paste input "pout_05QbXMsePae6S"
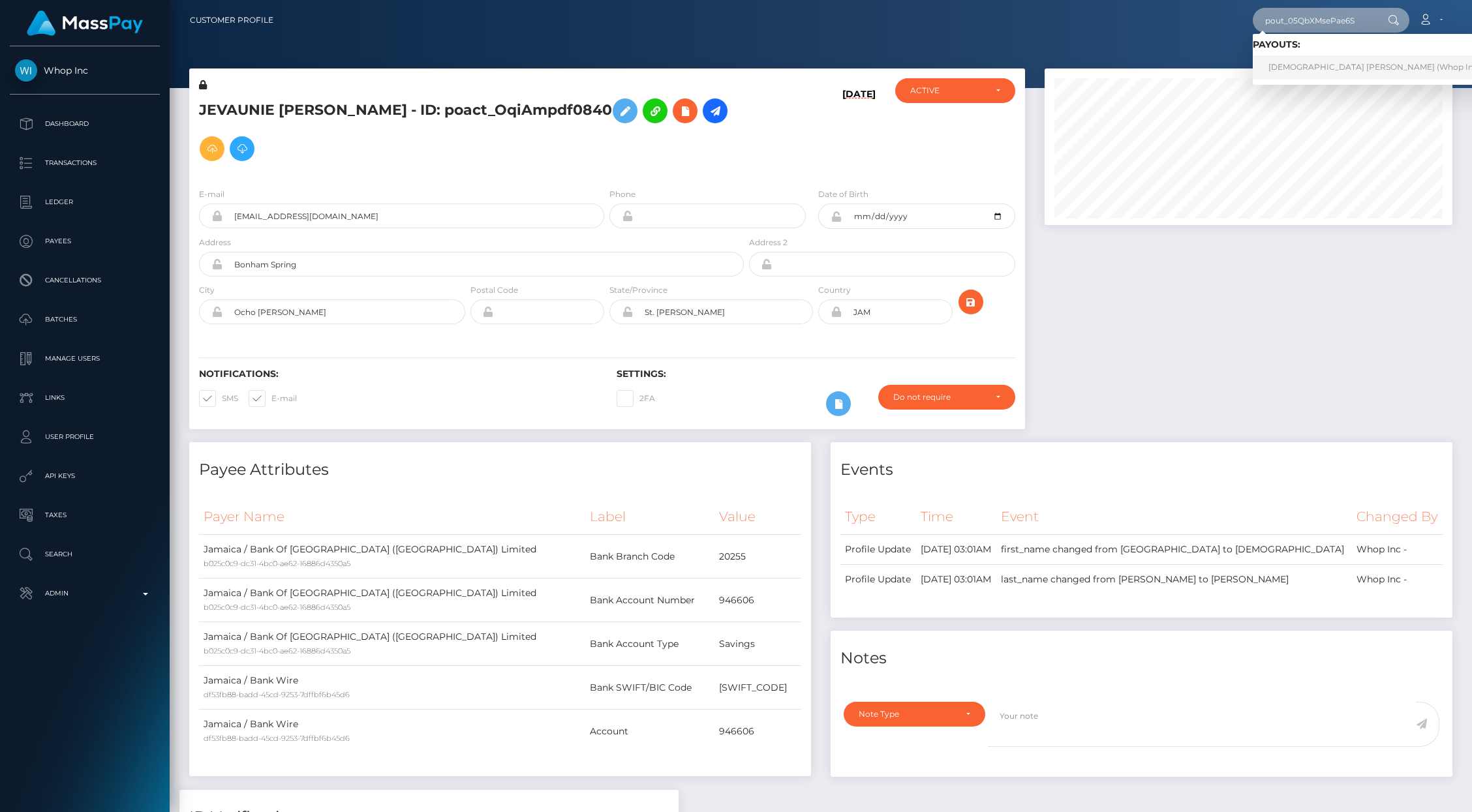
type input "pout_05QbXMsePae6S"
click at [1294, 68] on link "JEVAUNIE ANTONIO DAYE (Whop Inc - )" at bounding box center [1379, 67] width 251 height 24
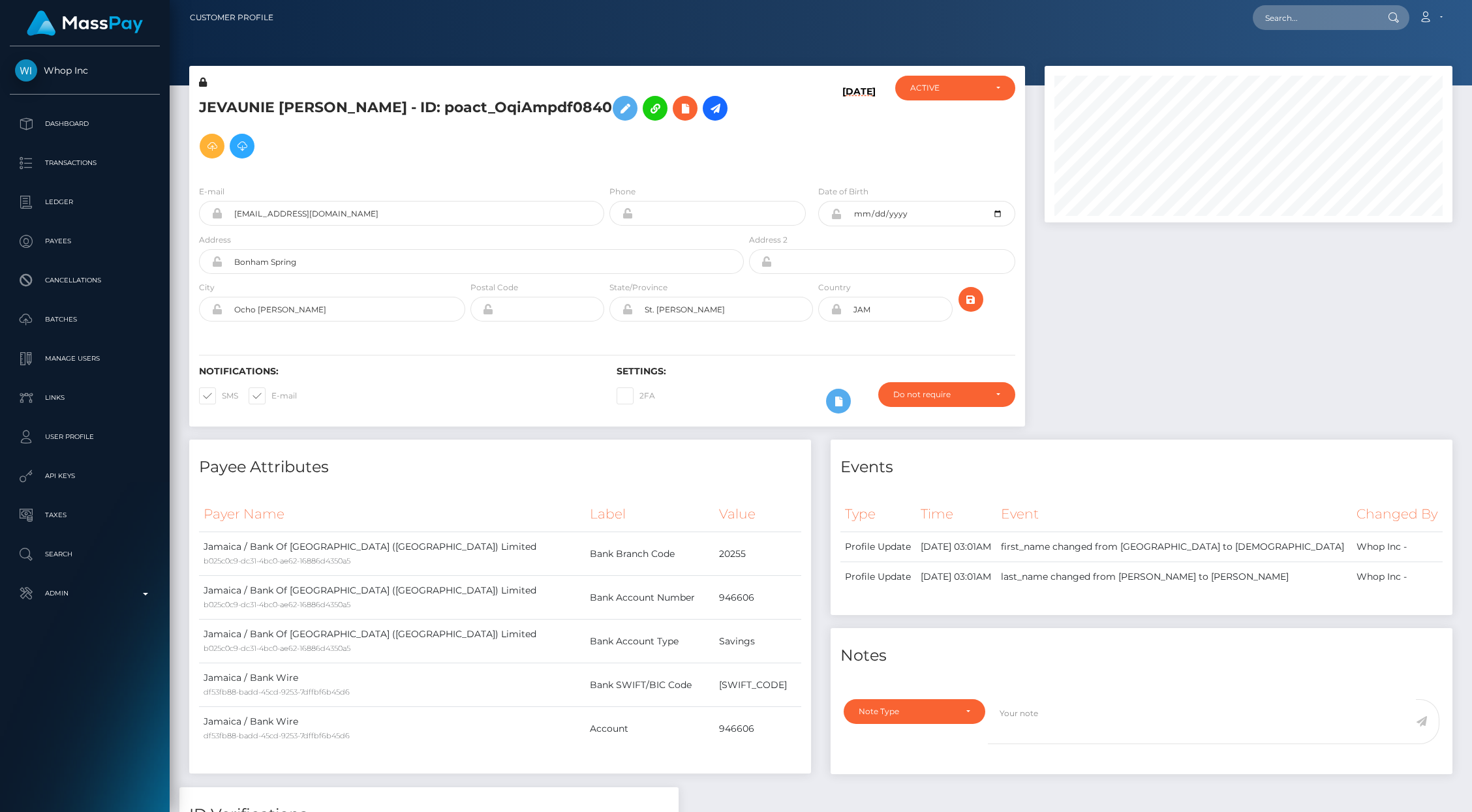
scroll to position [3, 0]
click at [714, 113] on icon at bounding box center [715, 107] width 16 height 16
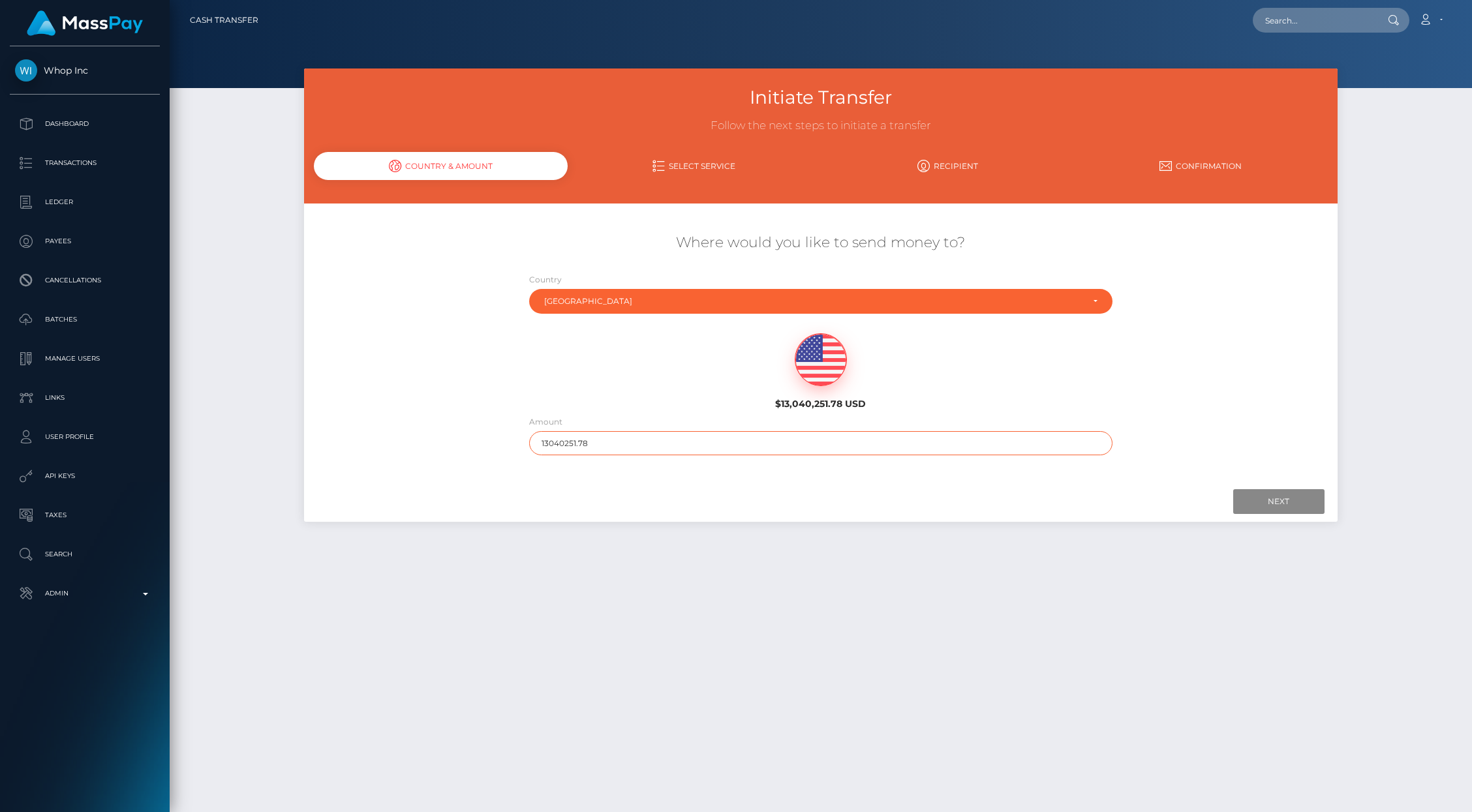
drag, startPoint x: 558, startPoint y: 443, endPoint x: 630, endPoint y: 440, distance: 72.1
click at [630, 440] on input "13040251.78" at bounding box center [821, 444] width 584 height 24
click at [1264, 489] on input "Next" at bounding box center [1279, 502] width 92 height 25
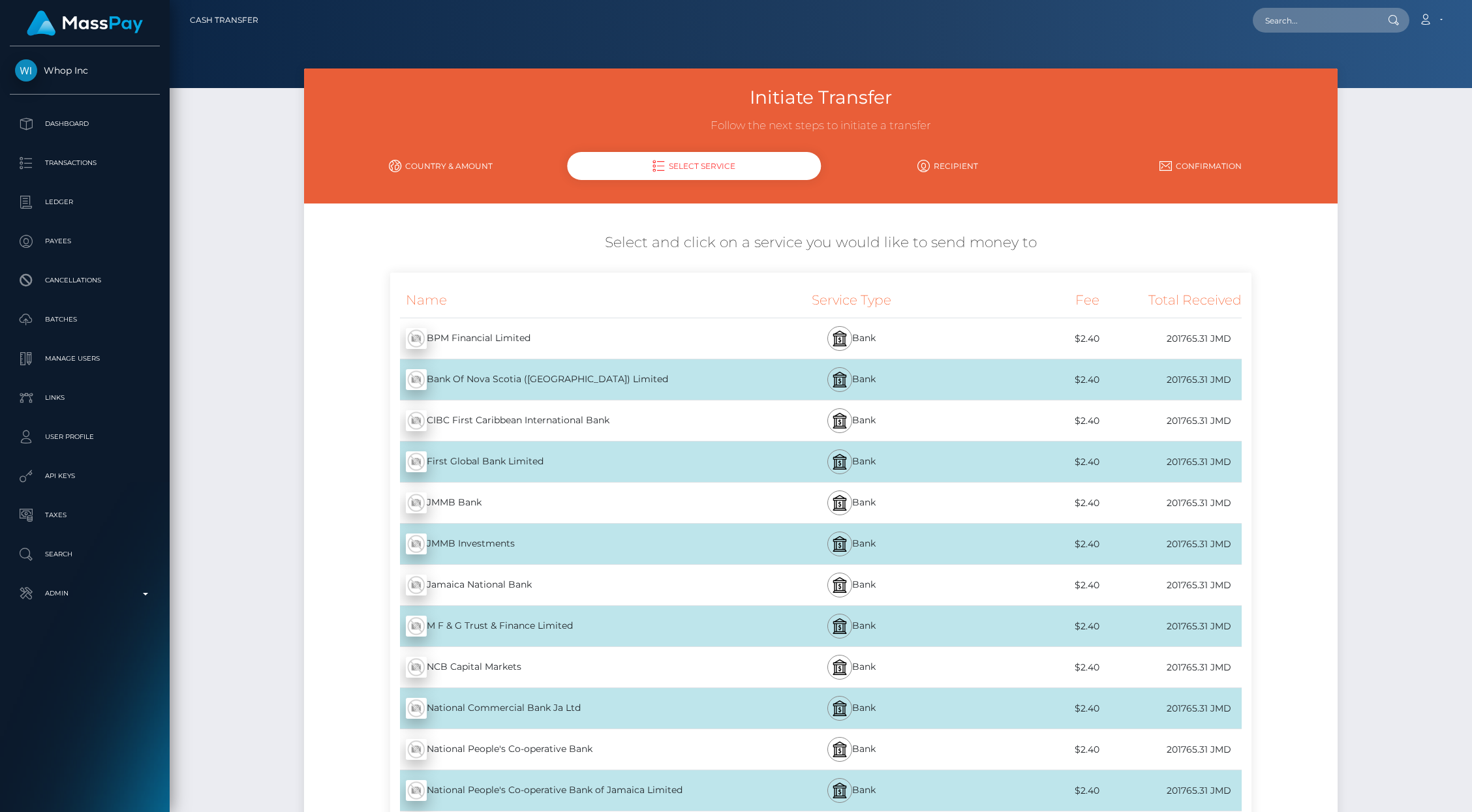
click at [438, 164] on link "Country & Amount" at bounding box center [440, 166] width 253 height 22
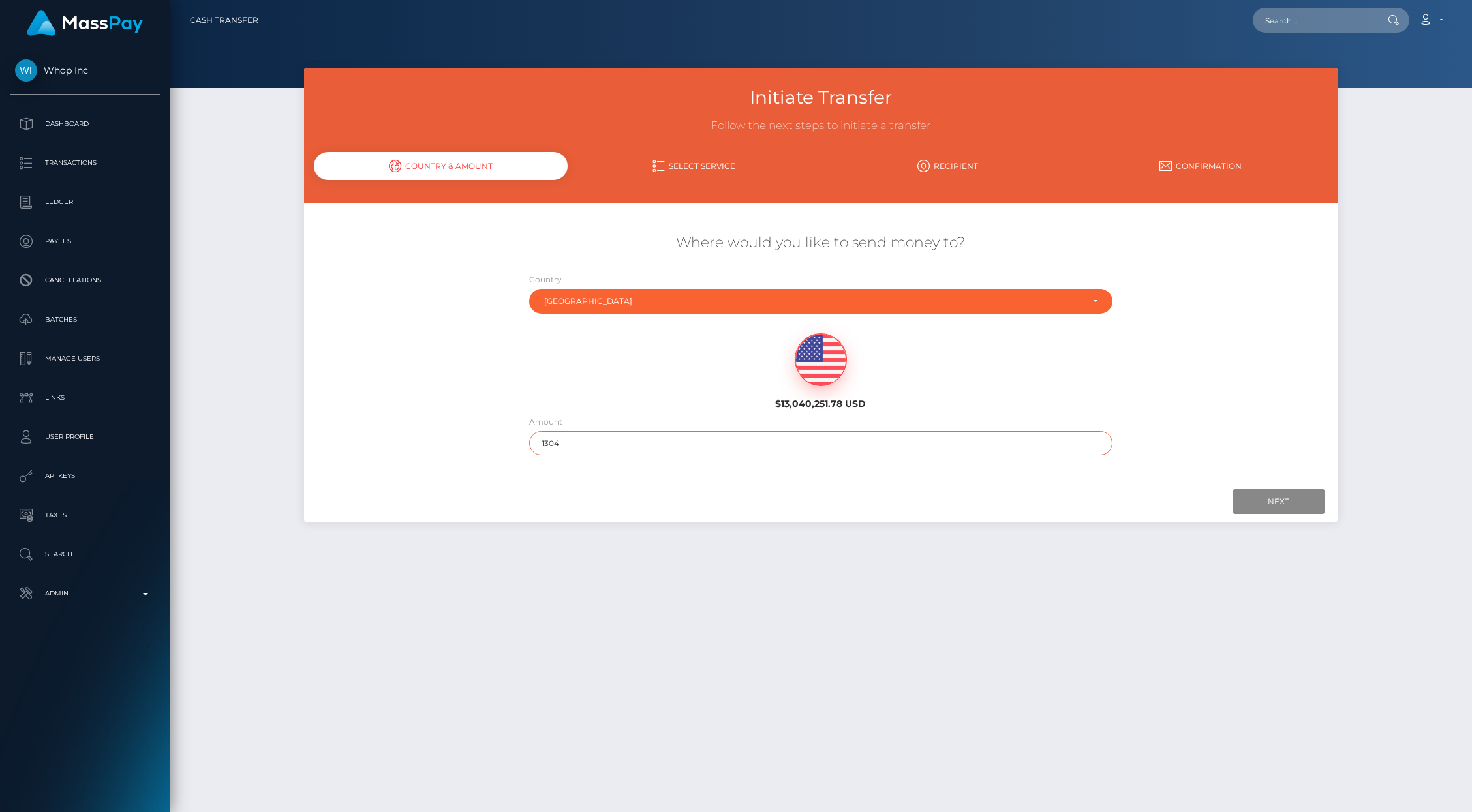
click at [544, 443] on input "1304" at bounding box center [821, 444] width 584 height 24
type input "111304"
click at [1267, 499] on input "Next" at bounding box center [1279, 502] width 92 height 25
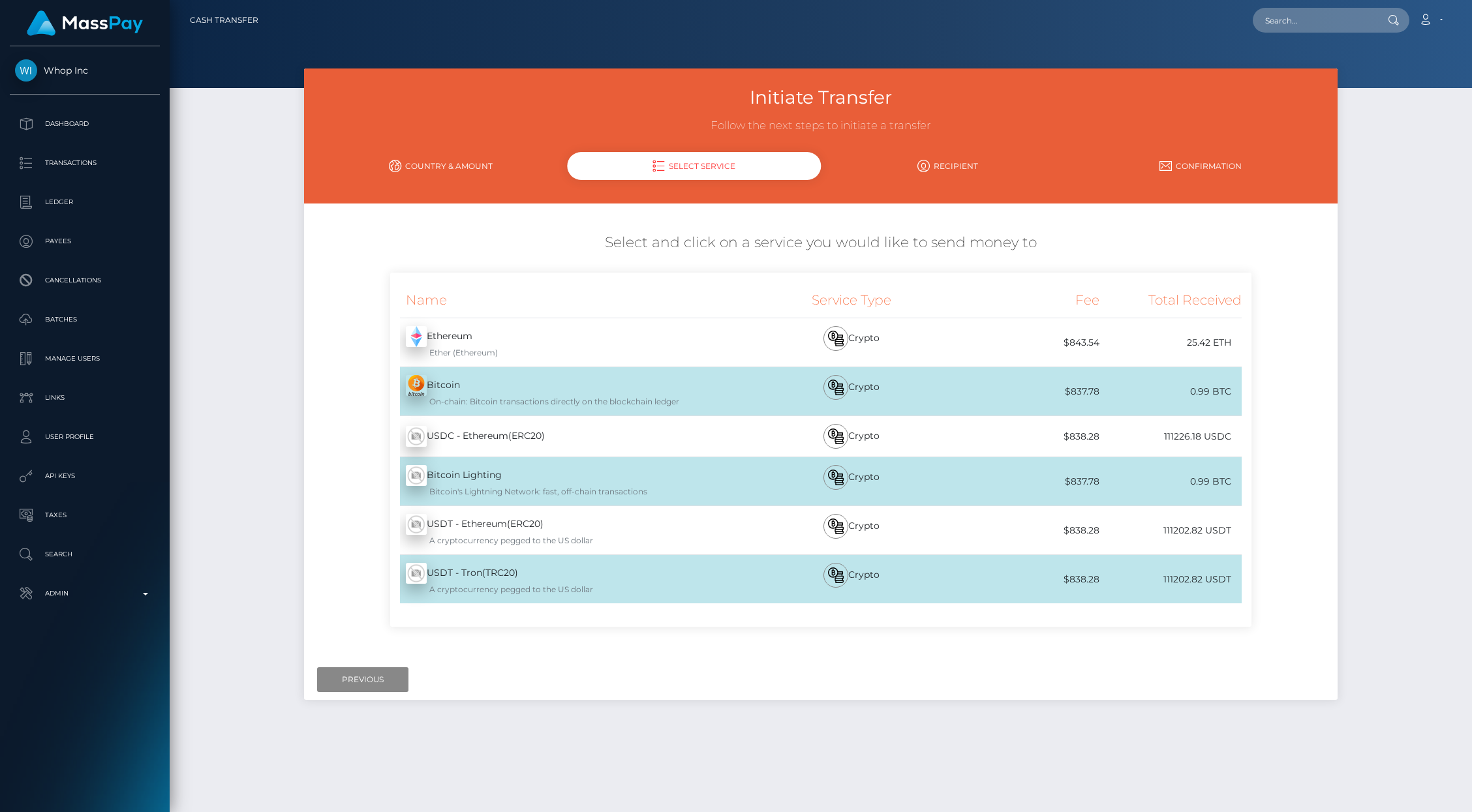
click at [435, 171] on link "Country & Amount" at bounding box center [440, 166] width 253 height 22
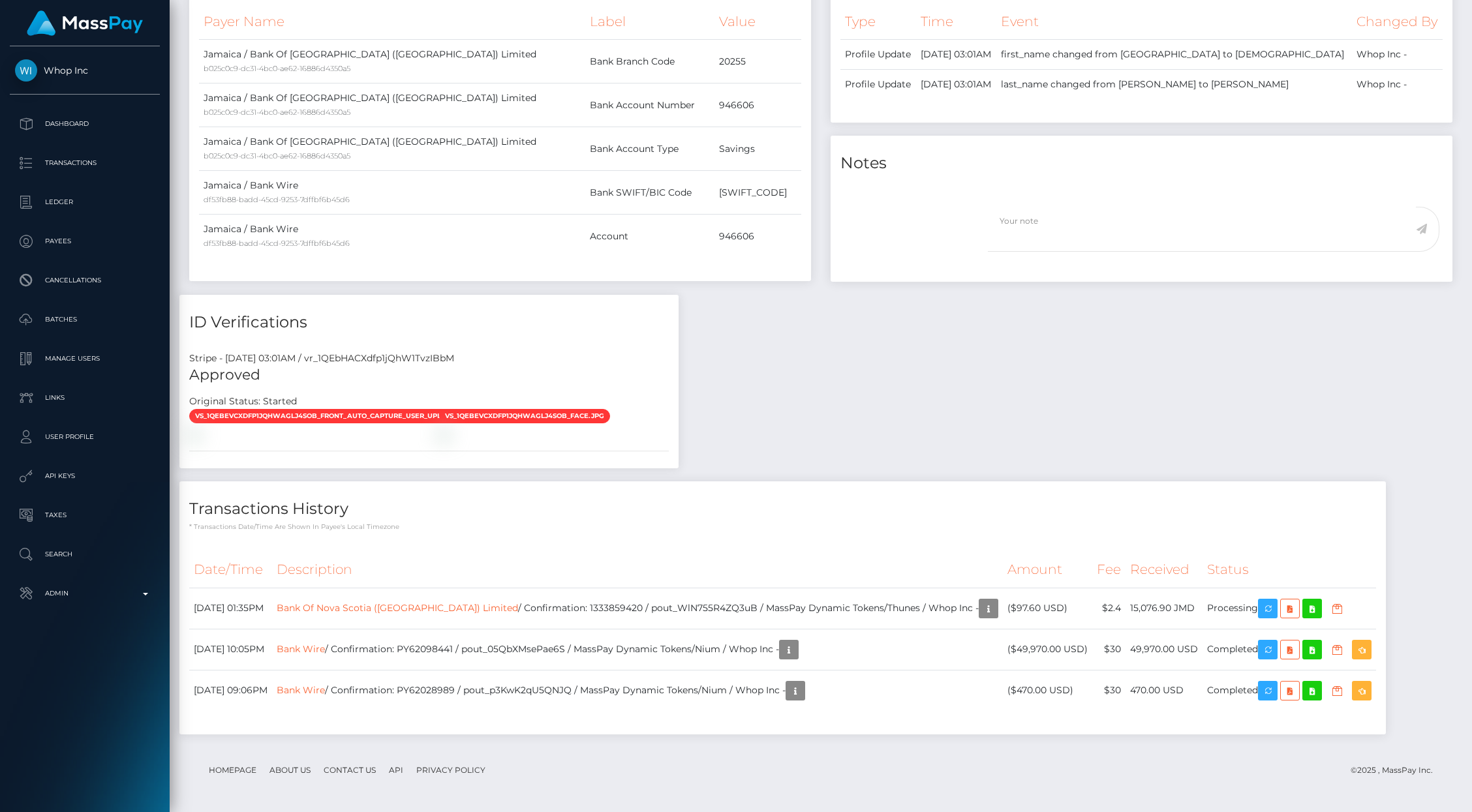
scroll to position [809, 0]
click at [1061, 399] on div "Payee Attributes Payer Name Label Value Jamaica / Bank Of Nova Scotia ([GEOGRAP…" at bounding box center [820, 348] width 1283 height 801
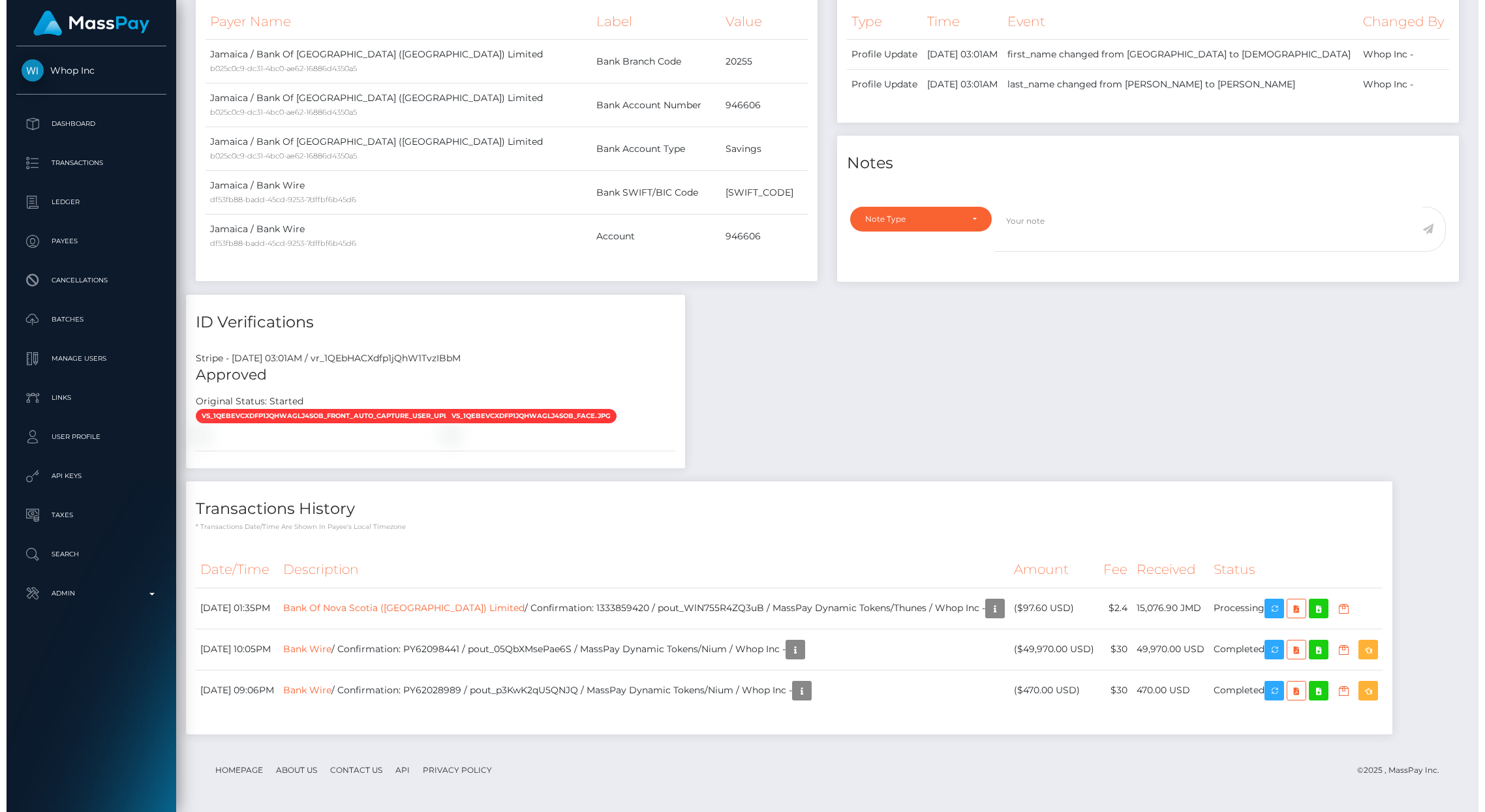
scroll to position [157, 408]
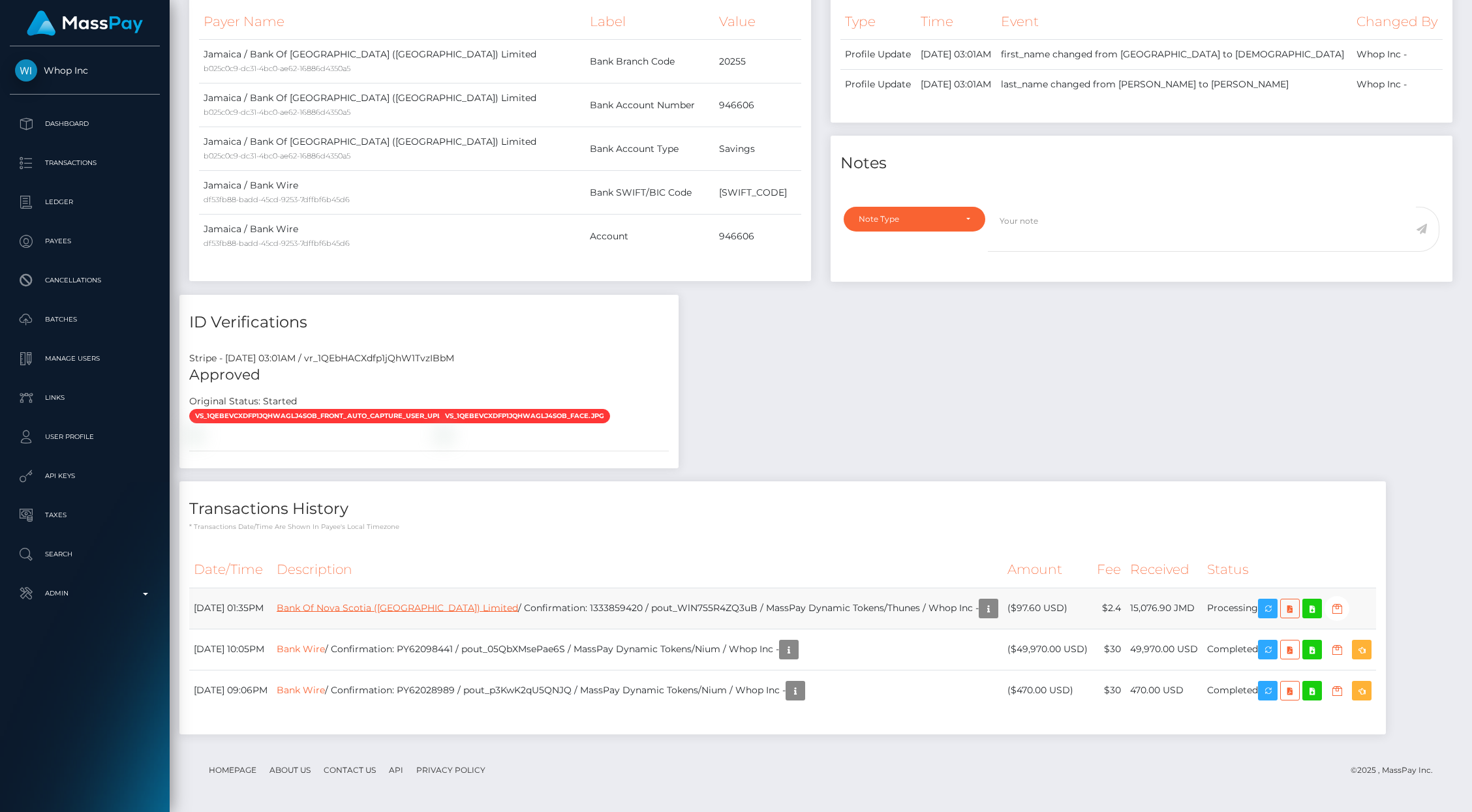
click at [408, 605] on link "Bank Of Nova Scotia ([GEOGRAPHIC_DATA]) Limited" at bounding box center [397, 608] width 241 height 12
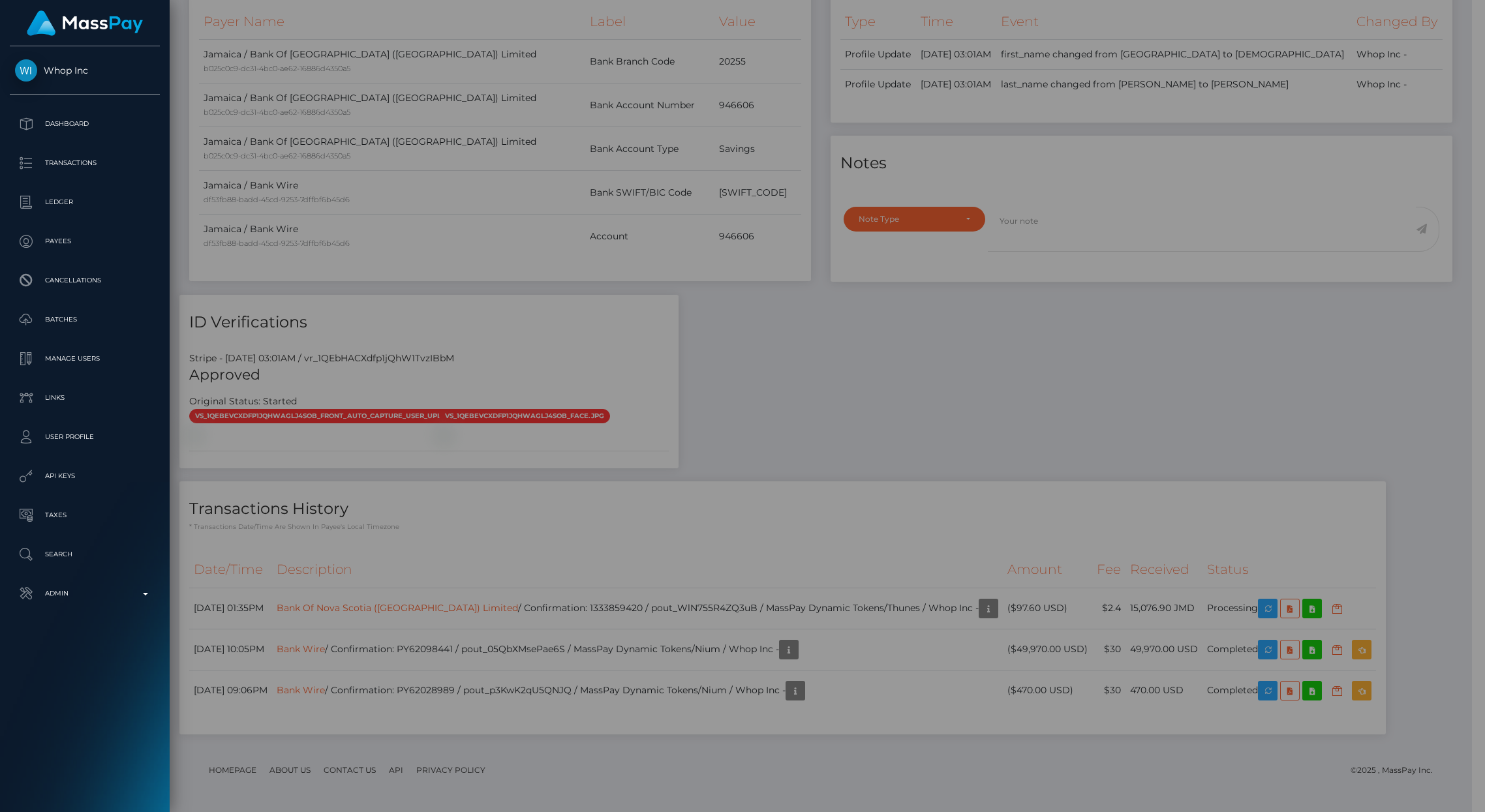
scroll to position [652332, 652179]
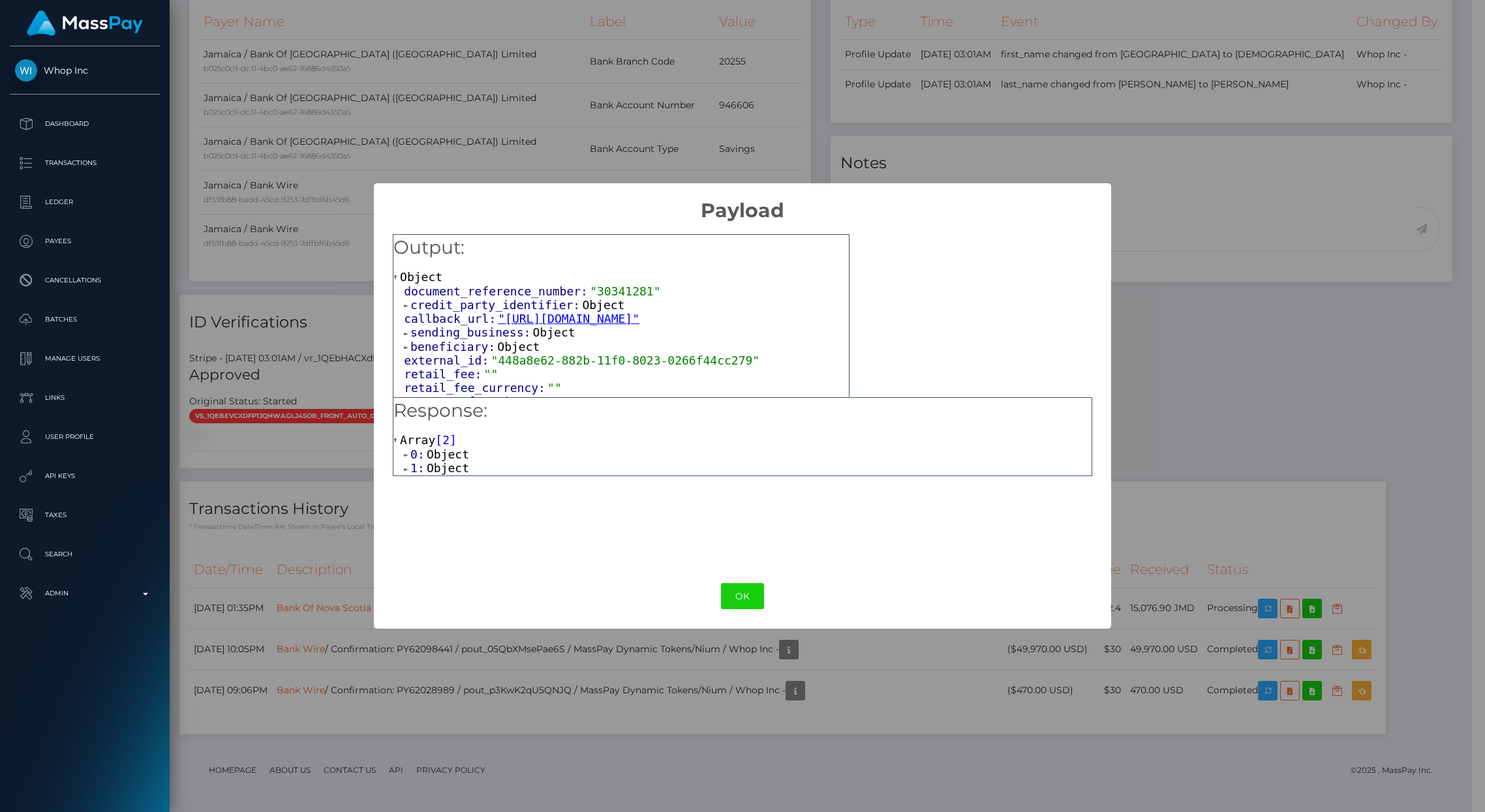
click at [438, 451] on span "Object" at bounding box center [447, 455] width 42 height 14
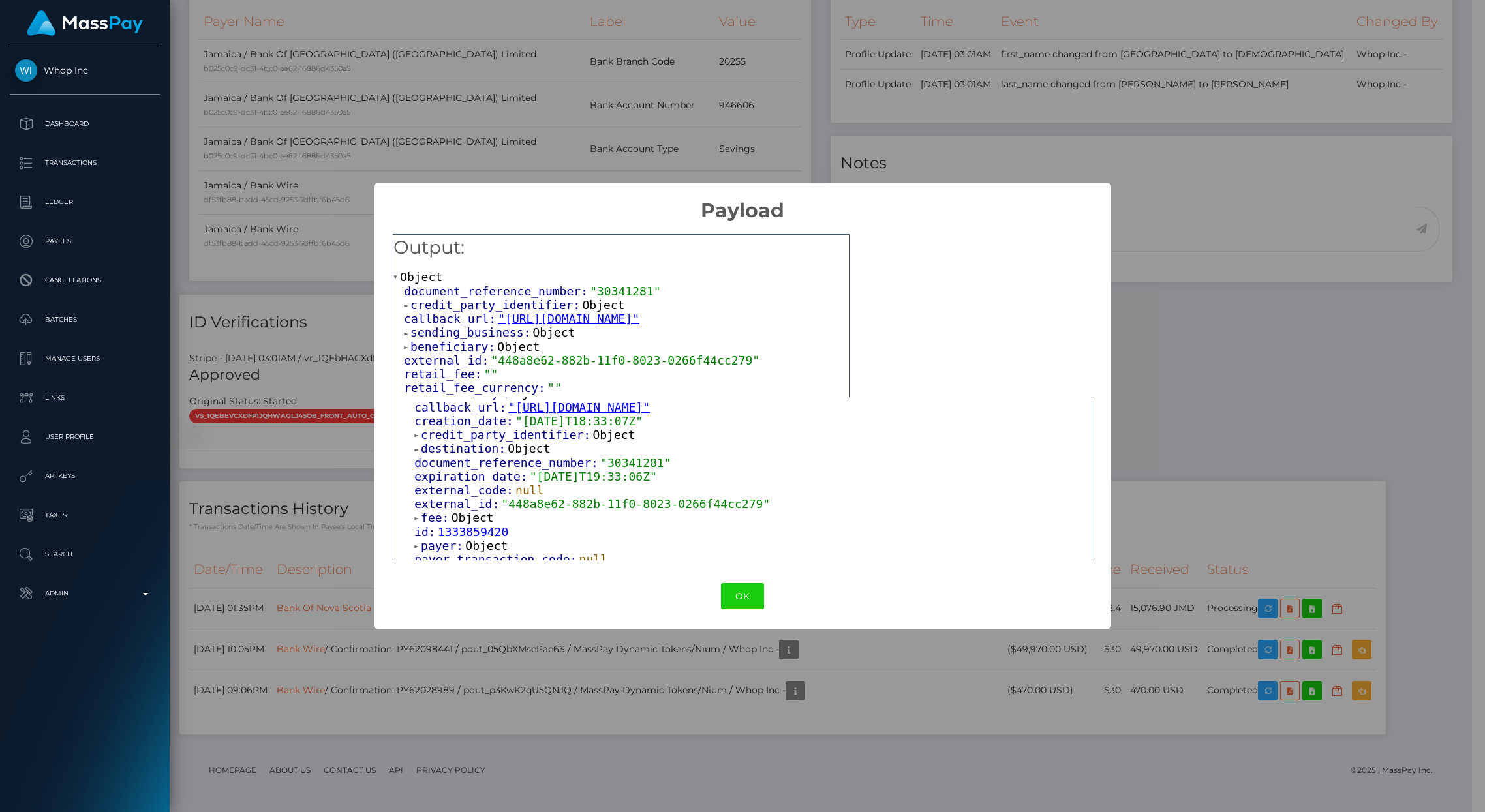
scroll to position [352, 0]
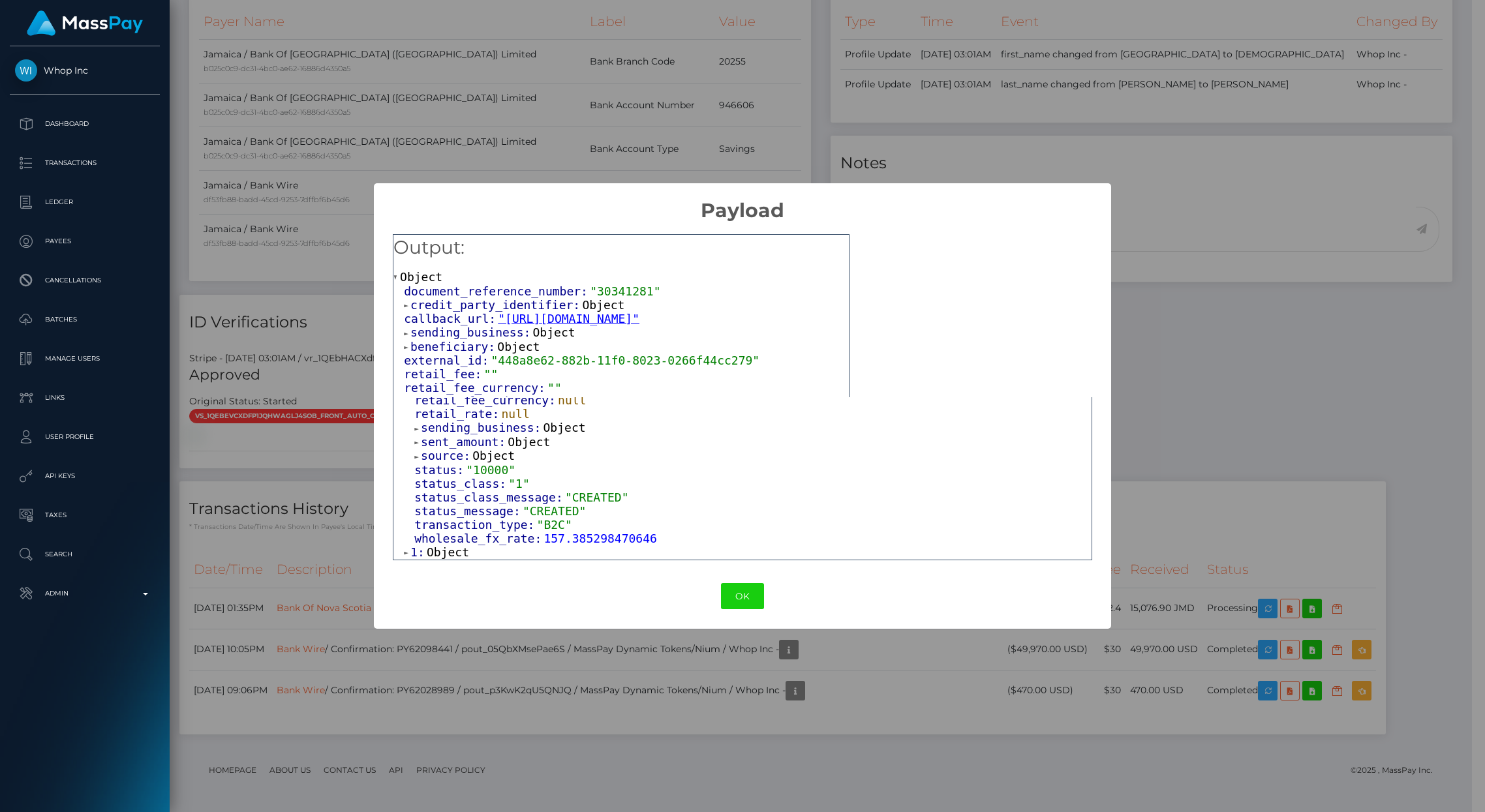
click at [424, 556] on span "1:" at bounding box center [419, 553] width 16 height 14
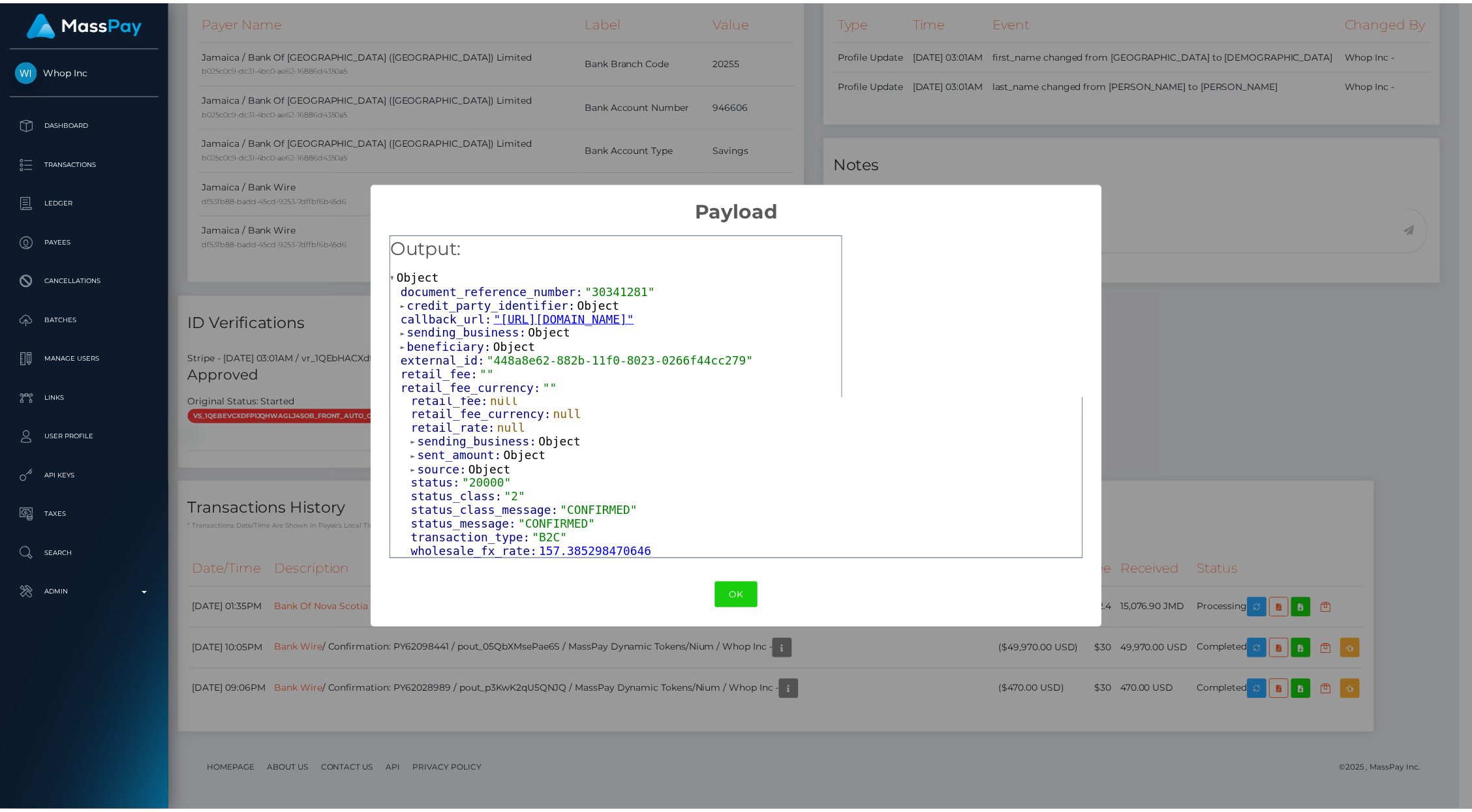
scroll to position [787, 0]
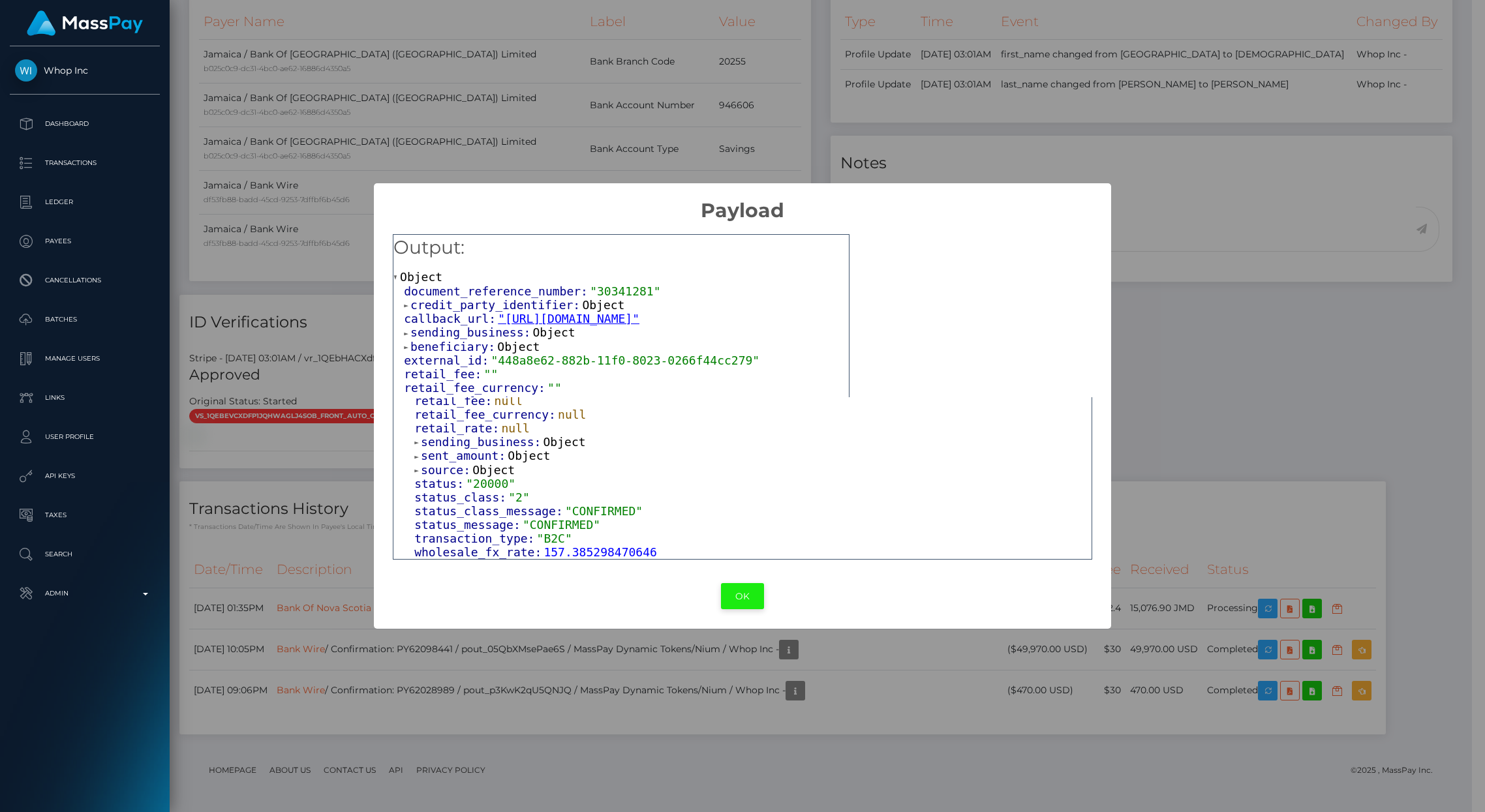
click at [735, 593] on button "OK" at bounding box center [743, 597] width 43 height 27
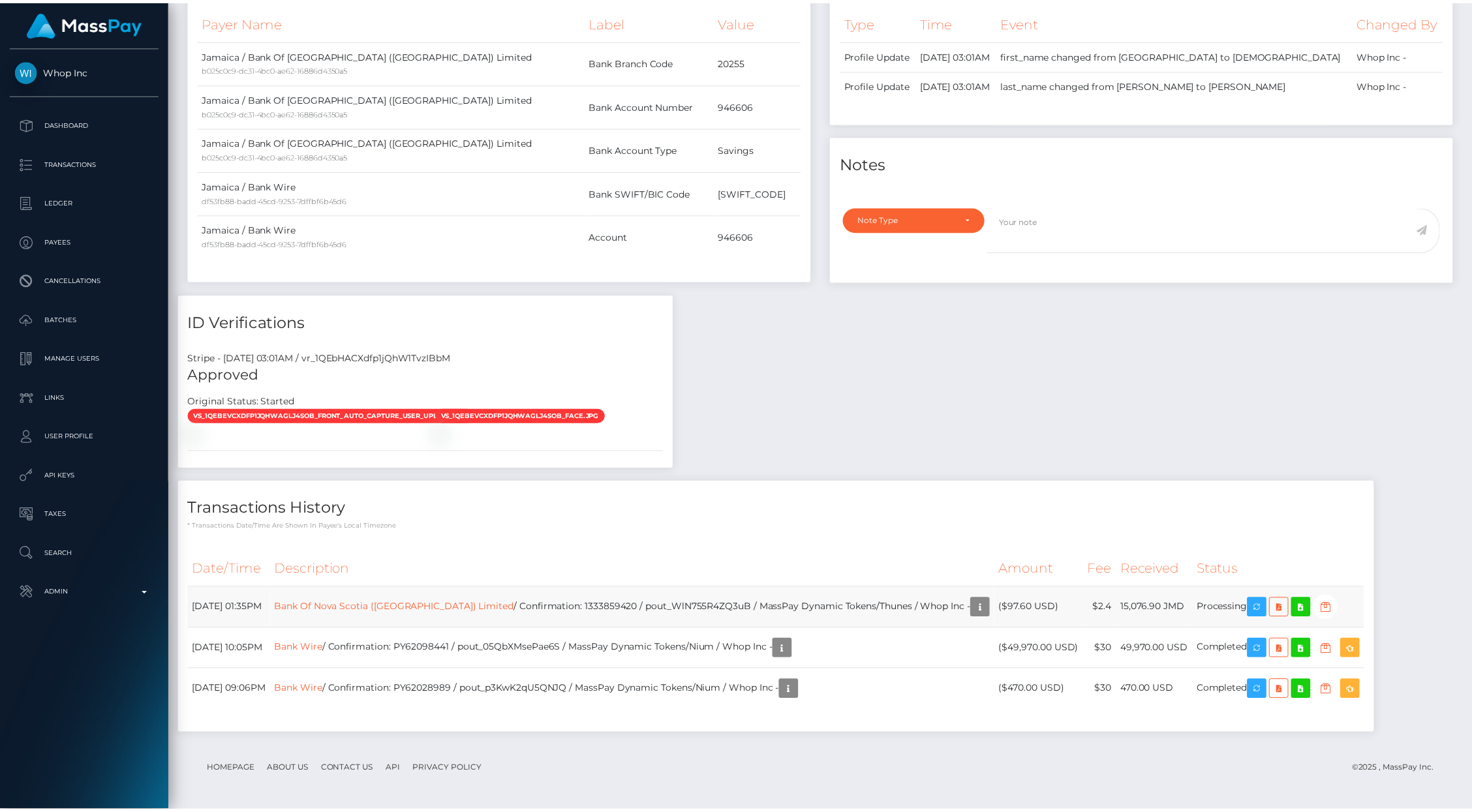
scroll to position [652332, 652167]
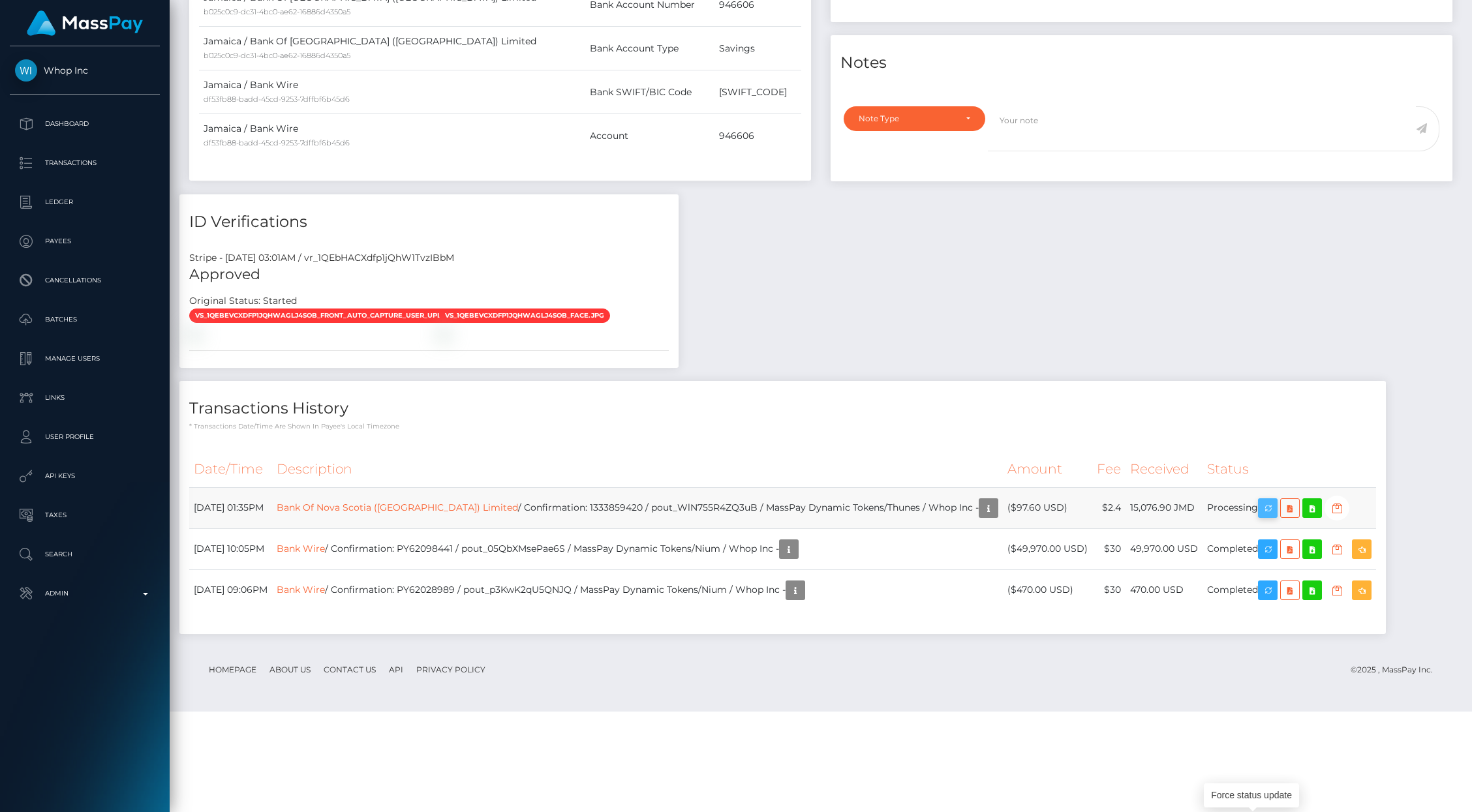
click at [1260, 517] on icon "button" at bounding box center [1268, 508] width 16 height 16
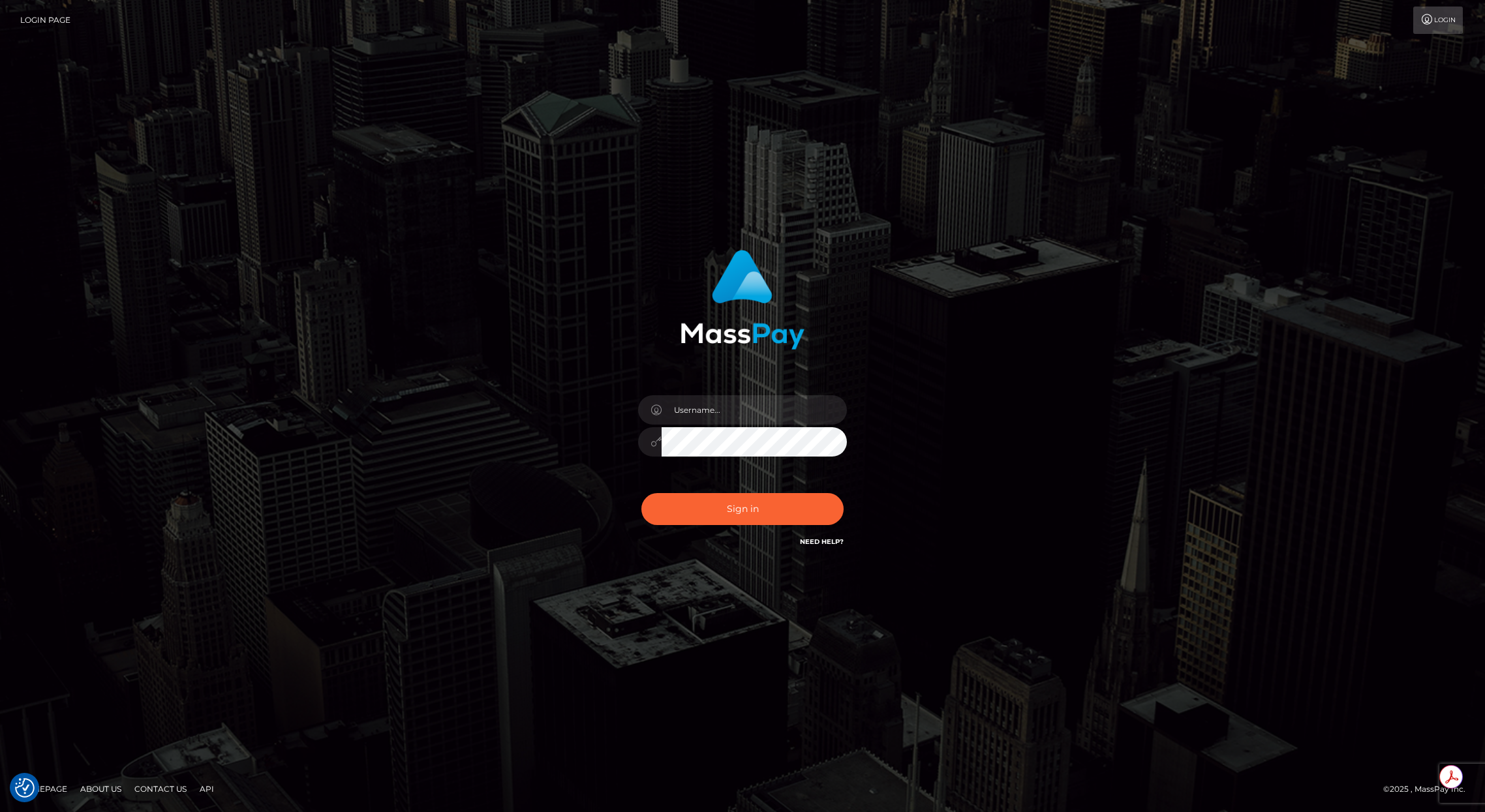
click at [847, 395] on div at bounding box center [847, 395] width 0 height 0
